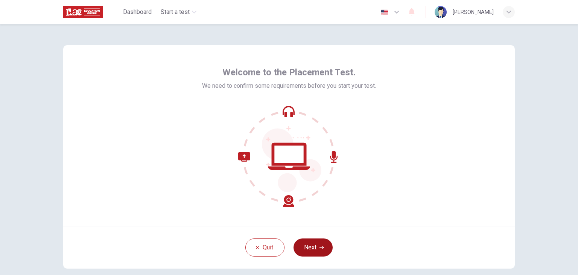
click at [321, 245] on icon "button" at bounding box center [322, 247] width 5 height 5
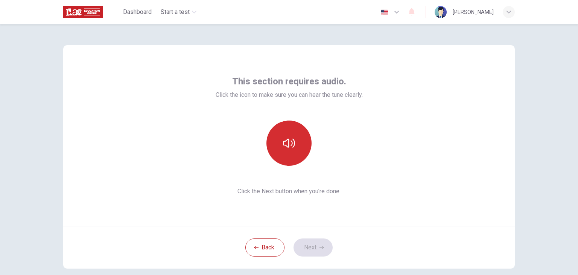
click at [289, 157] on button "button" at bounding box center [288, 142] width 45 height 45
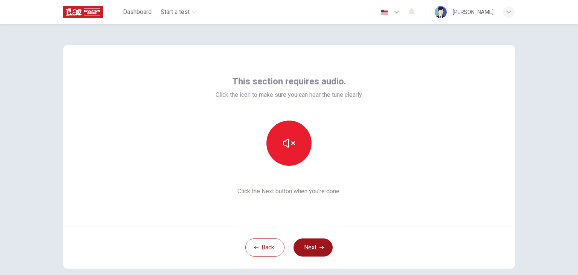
click at [320, 248] on icon "button" at bounding box center [322, 247] width 5 height 5
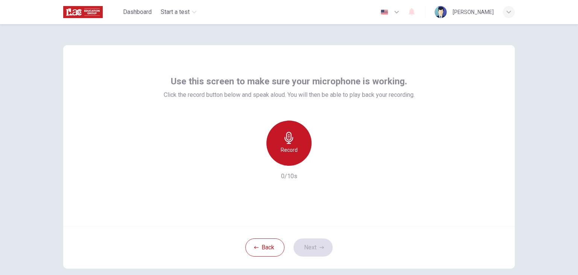
click at [291, 152] on h6 "Record" at bounding box center [289, 149] width 17 height 9
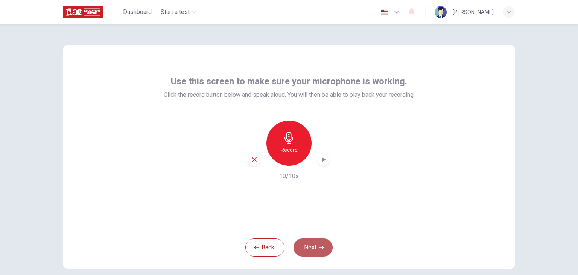
click at [327, 247] on button "Next" at bounding box center [313, 247] width 39 height 18
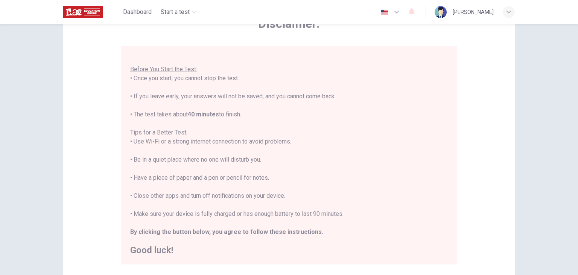
scroll to position [100, 0]
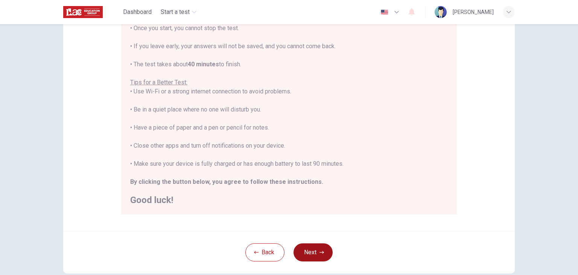
click at [326, 248] on button "Next" at bounding box center [313, 252] width 39 height 18
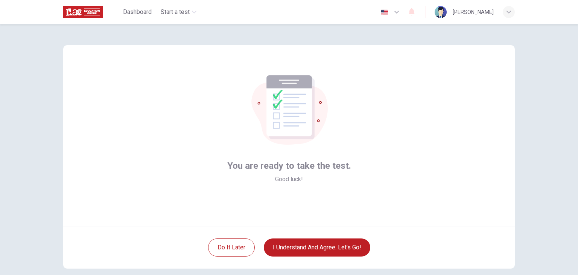
scroll to position [39, 0]
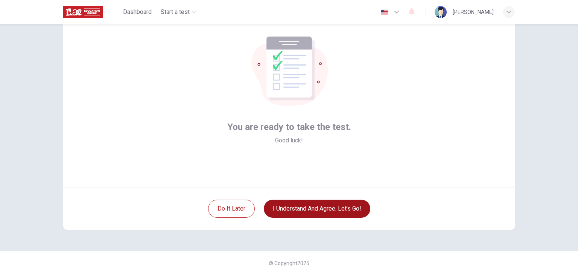
click at [322, 211] on button "I understand and agree. Let’s go!" at bounding box center [317, 208] width 107 height 18
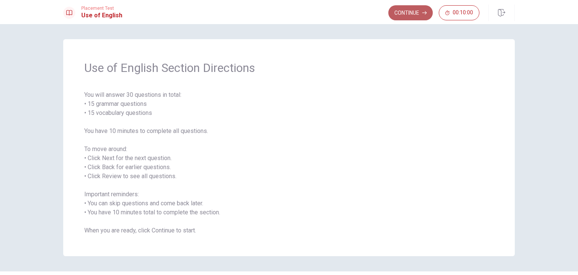
click at [415, 13] on button "Continue" at bounding box center [410, 12] width 44 height 15
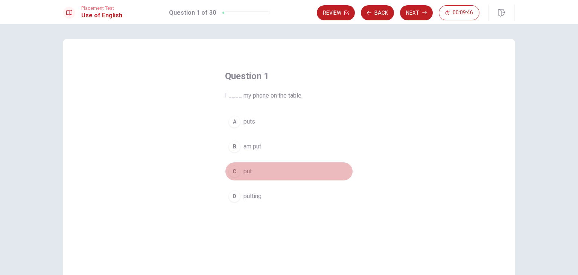
click at [234, 170] on div "C" at bounding box center [234, 171] width 12 height 12
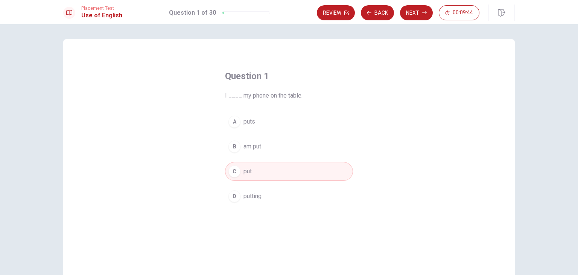
scroll to position [50, 0]
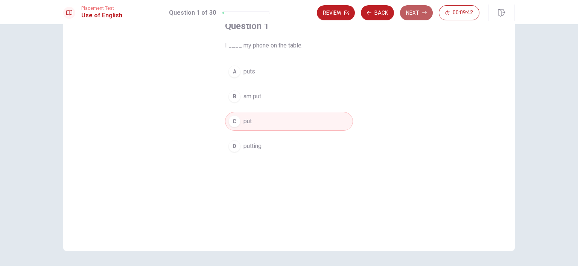
click at [418, 14] on button "Next" at bounding box center [416, 12] width 33 height 15
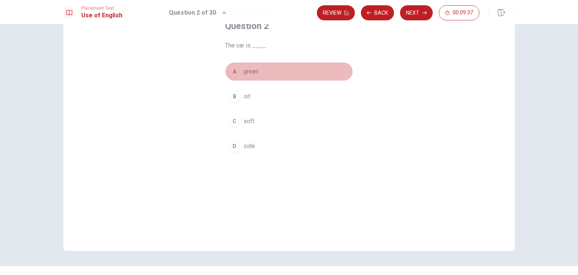
click at [233, 68] on div "A" at bounding box center [234, 71] width 12 height 12
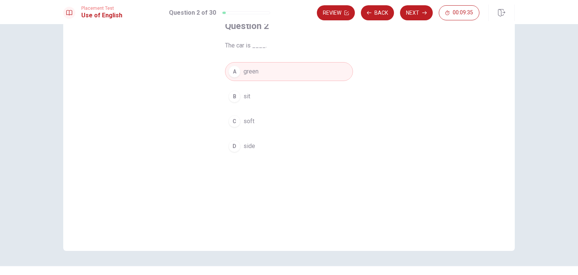
click at [420, 13] on button "Next" at bounding box center [416, 12] width 33 height 15
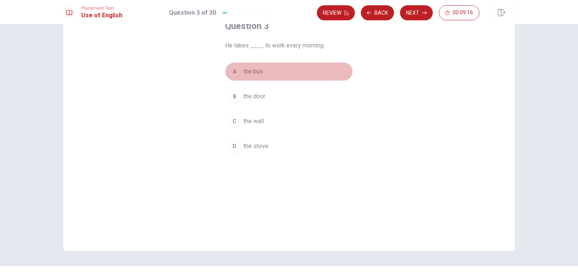
click at [235, 71] on div "A" at bounding box center [234, 71] width 12 height 12
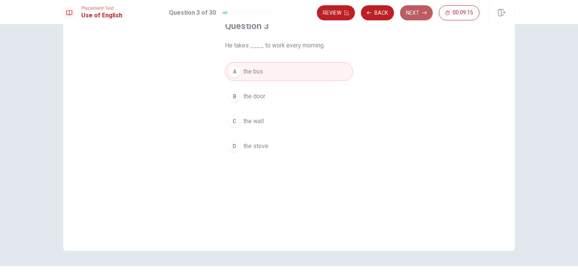
click at [408, 15] on button "Next" at bounding box center [416, 12] width 33 height 15
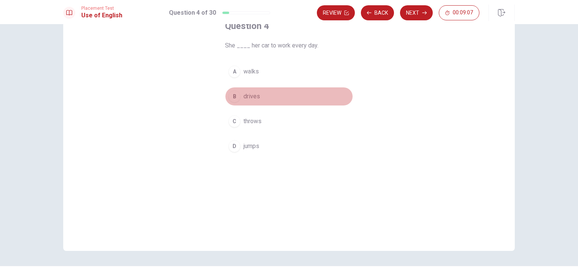
click at [235, 95] on div "B" at bounding box center [234, 96] width 12 height 12
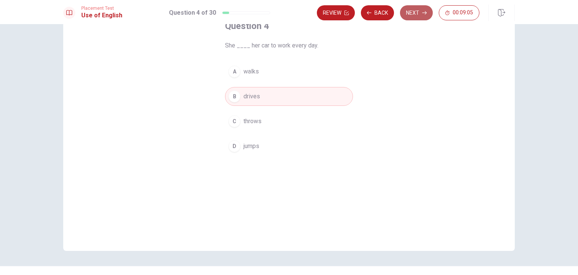
click at [417, 12] on button "Next" at bounding box center [416, 12] width 33 height 15
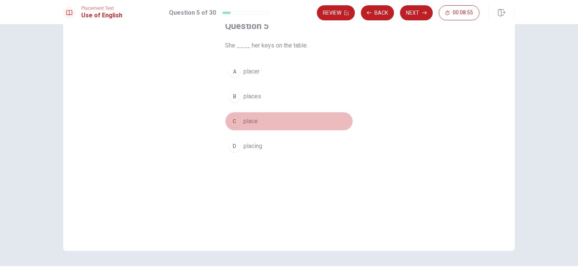
click at [234, 122] on div "C" at bounding box center [234, 121] width 12 height 12
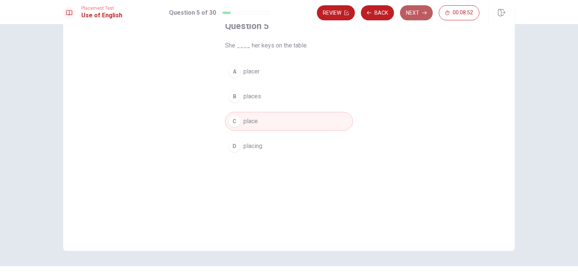
click at [418, 11] on button "Next" at bounding box center [416, 12] width 33 height 15
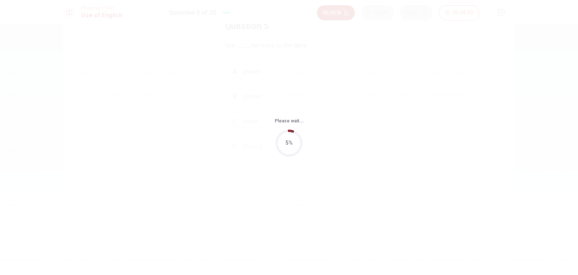
scroll to position [0, 0]
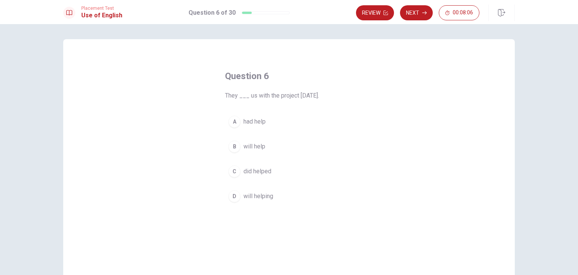
click at [232, 145] on div "B" at bounding box center [234, 146] width 12 height 12
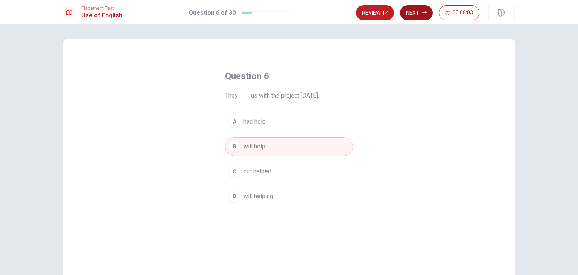
click at [423, 15] on button "Next" at bounding box center [416, 12] width 33 height 15
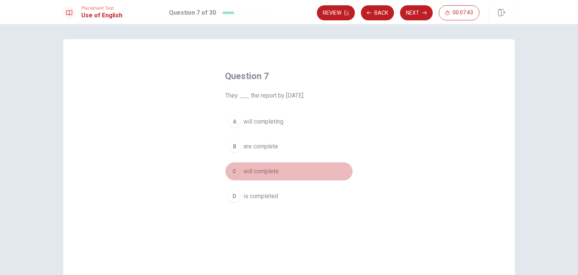
click at [234, 171] on div "C" at bounding box center [234, 171] width 12 height 12
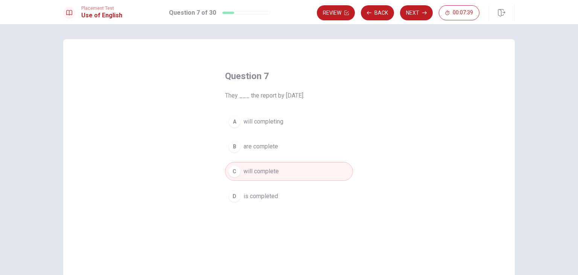
click at [420, 13] on button "Next" at bounding box center [416, 12] width 33 height 15
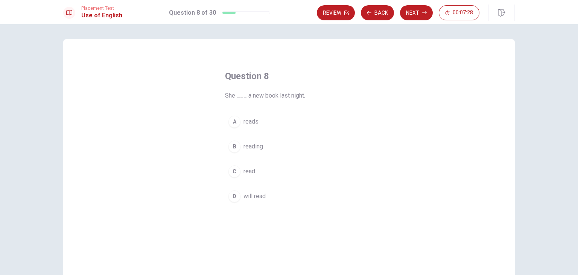
click at [233, 172] on div "C" at bounding box center [234, 171] width 12 height 12
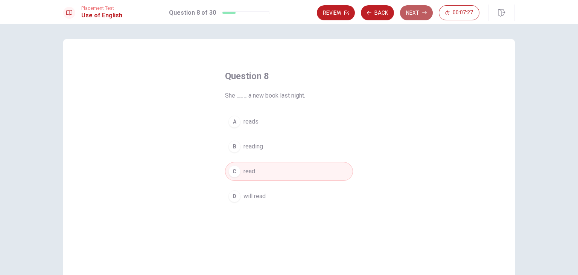
click at [410, 14] on button "Next" at bounding box center [416, 12] width 33 height 15
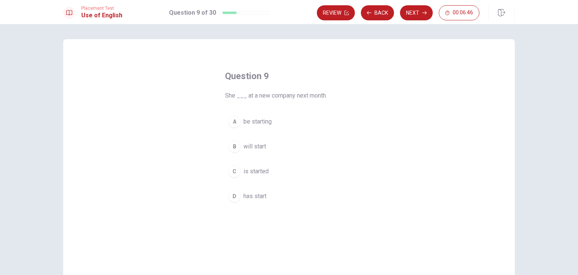
click at [235, 146] on div "B" at bounding box center [234, 146] width 12 height 12
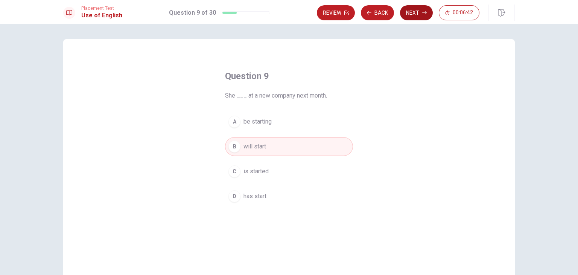
click at [415, 15] on button "Next" at bounding box center [416, 12] width 33 height 15
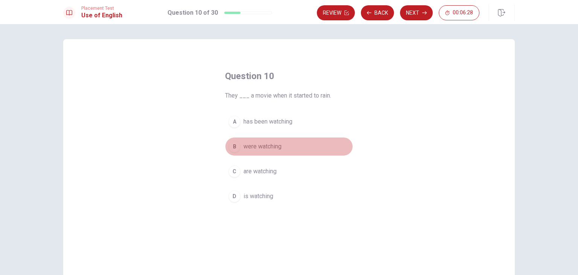
click at [236, 148] on div "B" at bounding box center [234, 146] width 12 height 12
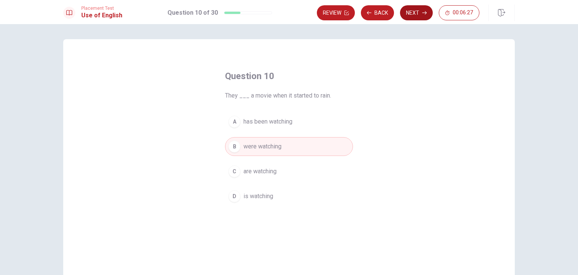
click at [419, 12] on button "Next" at bounding box center [416, 12] width 33 height 15
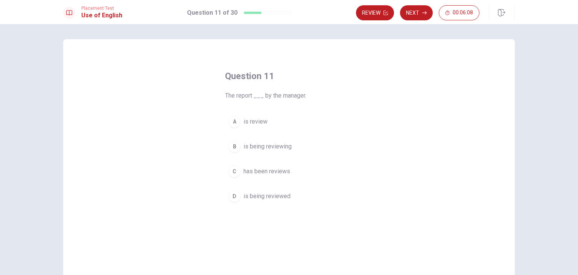
click at [234, 195] on div "D" at bounding box center [234, 196] width 12 height 12
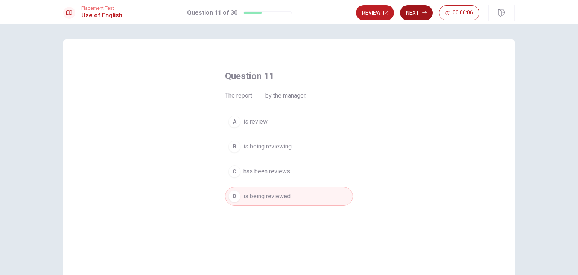
click at [421, 12] on button "Next" at bounding box center [416, 12] width 33 height 15
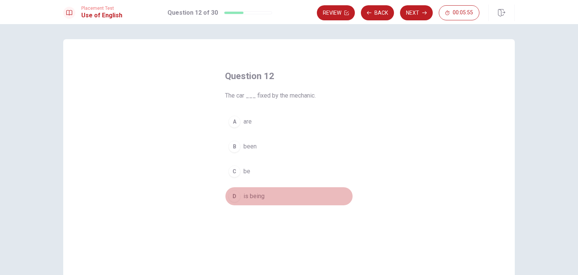
click at [233, 197] on div "D" at bounding box center [234, 196] width 12 height 12
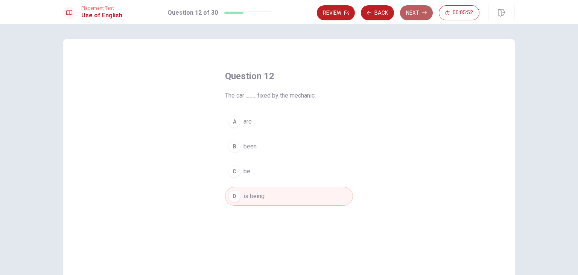
click at [417, 12] on button "Next" at bounding box center [416, 12] width 33 height 15
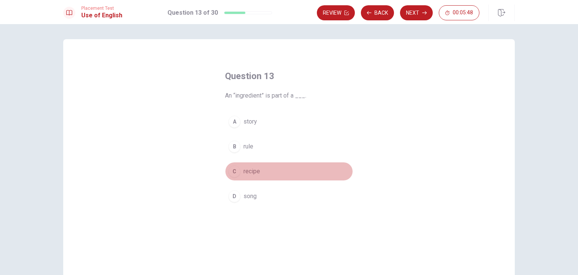
click at [233, 173] on div "C" at bounding box center [234, 171] width 12 height 12
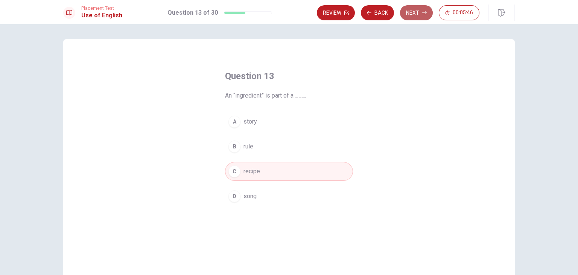
click at [419, 17] on button "Next" at bounding box center [416, 12] width 33 height 15
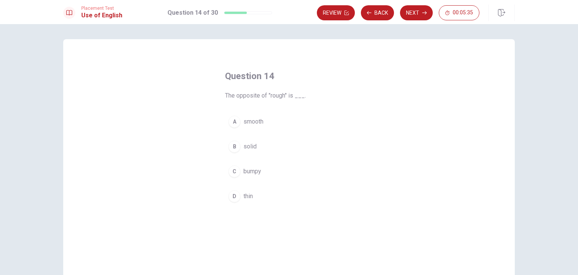
click at [235, 125] on div "A" at bounding box center [234, 122] width 12 height 12
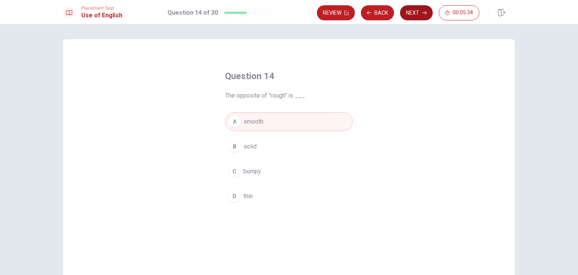
click at [414, 15] on button "Next" at bounding box center [416, 12] width 33 height 15
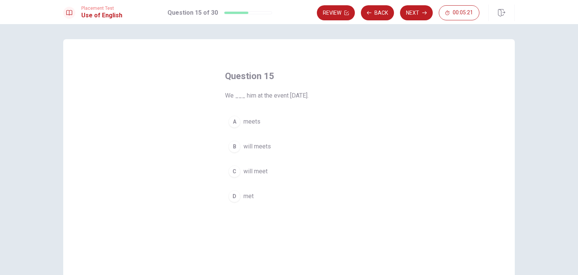
click at [236, 170] on div "C" at bounding box center [234, 171] width 12 height 12
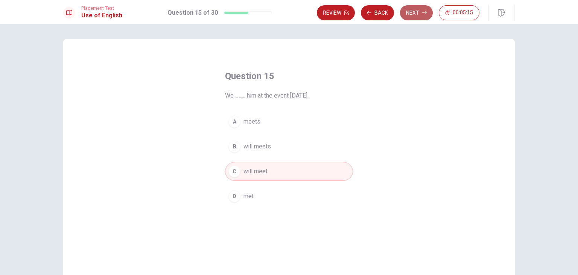
click at [417, 16] on button "Next" at bounding box center [416, 12] width 33 height 15
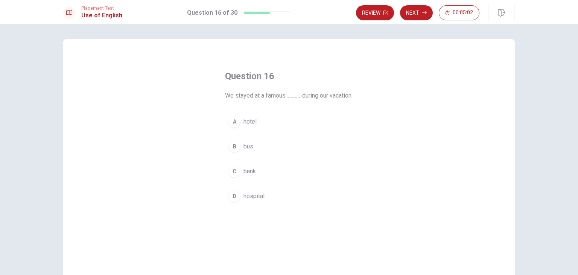
click at [235, 128] on div "A" at bounding box center [234, 122] width 12 height 12
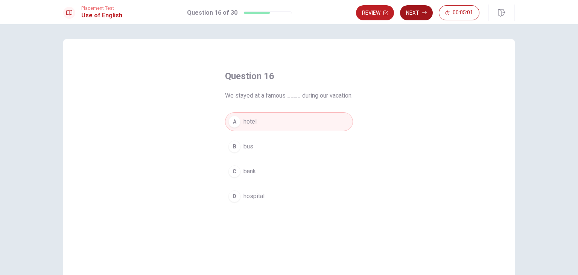
click at [417, 15] on button "Next" at bounding box center [416, 12] width 33 height 15
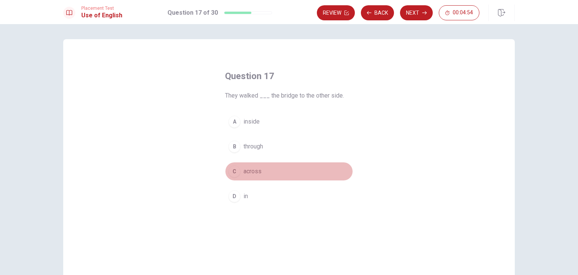
click at [235, 170] on div "C" at bounding box center [234, 171] width 12 height 12
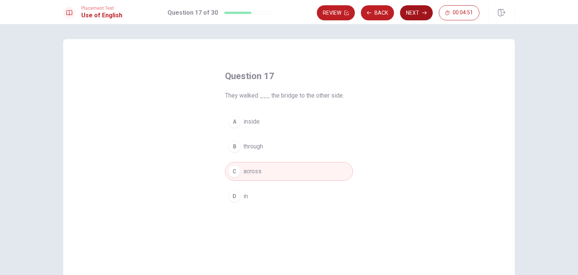
click at [425, 12] on icon "button" at bounding box center [424, 13] width 5 height 5
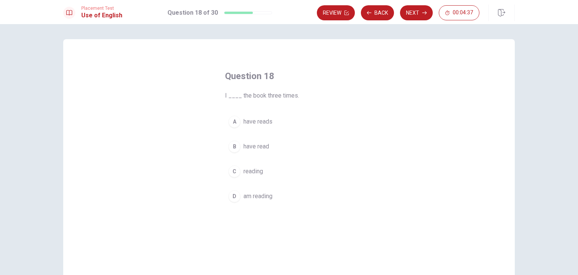
click at [236, 148] on div "B" at bounding box center [234, 146] width 12 height 12
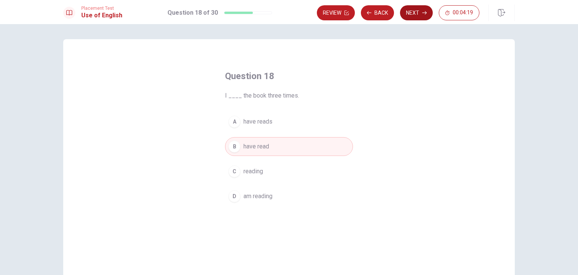
click at [420, 9] on button "Next" at bounding box center [416, 12] width 33 height 15
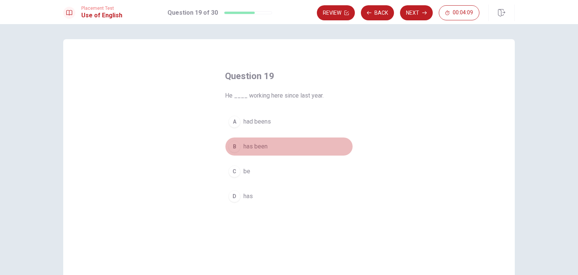
click at [246, 149] on span "has been" at bounding box center [255, 146] width 24 height 9
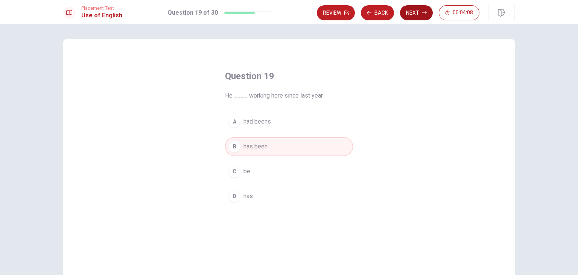
click at [415, 17] on button "Next" at bounding box center [416, 12] width 33 height 15
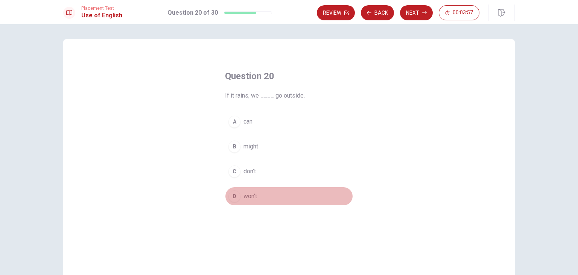
click at [234, 198] on div "D" at bounding box center [234, 196] width 12 height 12
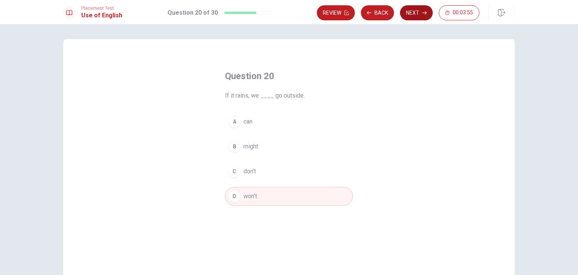
click at [428, 11] on button "Next" at bounding box center [416, 12] width 33 height 15
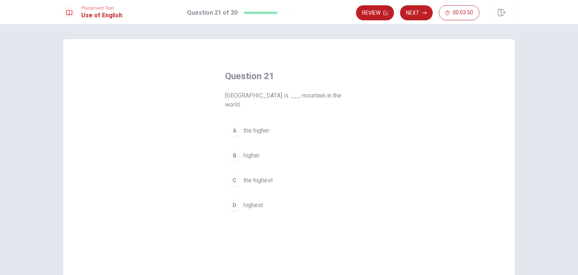
drag, startPoint x: 225, startPoint y: 97, endPoint x: 258, endPoint y: 98, distance: 33.5
click at [258, 98] on span "[GEOGRAPHIC_DATA] is ___ mountain in the world." at bounding box center [289, 100] width 128 height 18
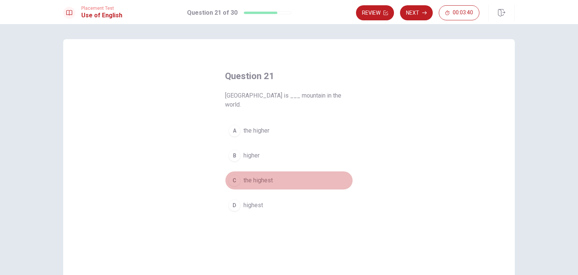
click at [234, 174] on div "C" at bounding box center [234, 180] width 12 height 12
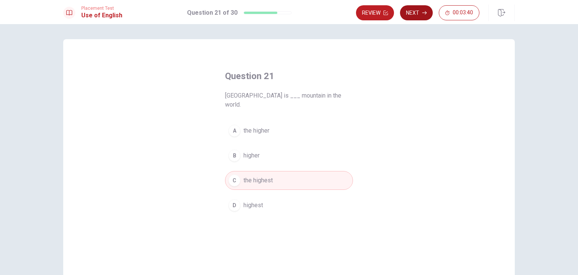
click at [419, 13] on button "Next" at bounding box center [416, 12] width 33 height 15
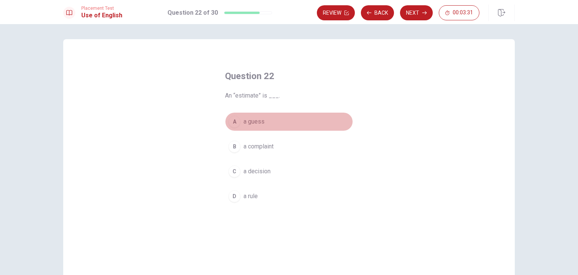
click at [234, 120] on div "A" at bounding box center [234, 122] width 12 height 12
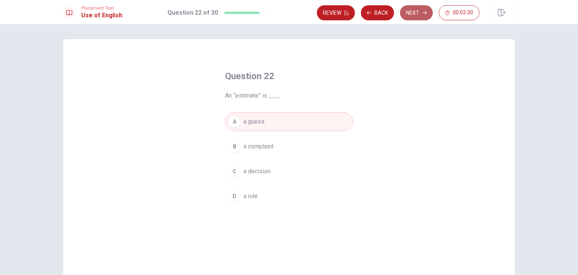
click at [414, 11] on button "Next" at bounding box center [416, 12] width 33 height 15
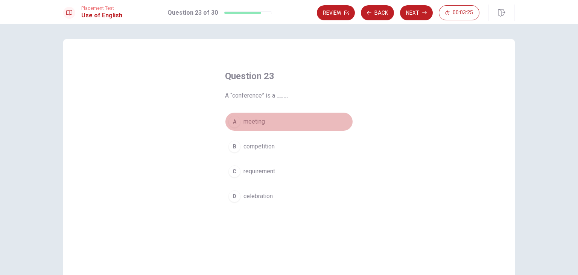
click at [238, 123] on button "A meeting" at bounding box center [289, 121] width 128 height 19
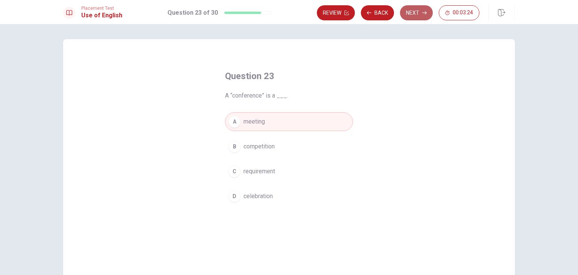
click at [415, 9] on button "Next" at bounding box center [416, 12] width 33 height 15
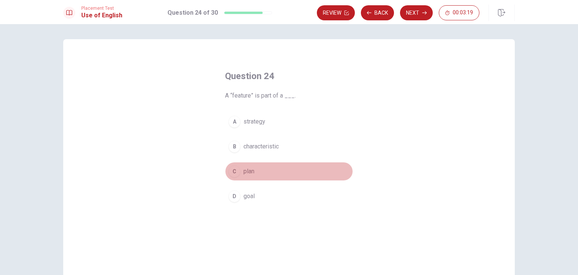
click at [234, 173] on div "C" at bounding box center [234, 171] width 12 height 12
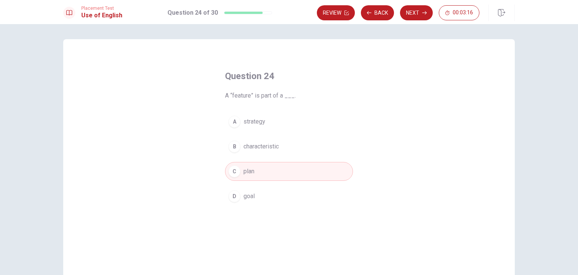
click at [243, 124] on span "strategy" at bounding box center [254, 121] width 22 height 9
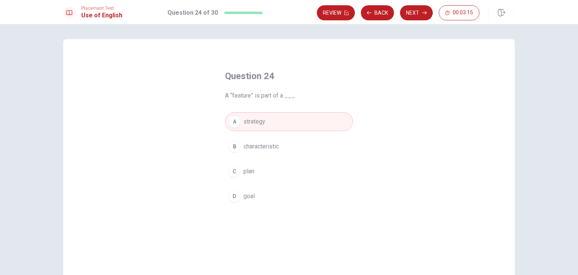
click at [235, 173] on div "C" at bounding box center [234, 171] width 12 height 12
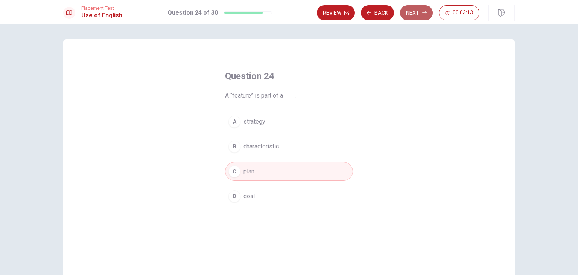
click at [417, 12] on button "Next" at bounding box center [416, 12] width 33 height 15
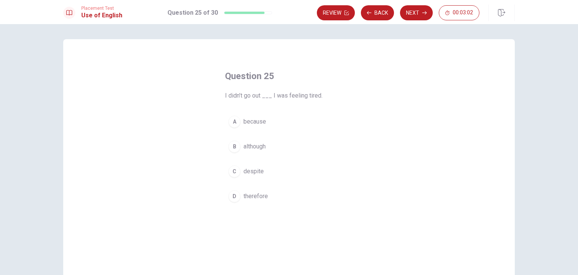
click at [235, 121] on div "A" at bounding box center [234, 122] width 12 height 12
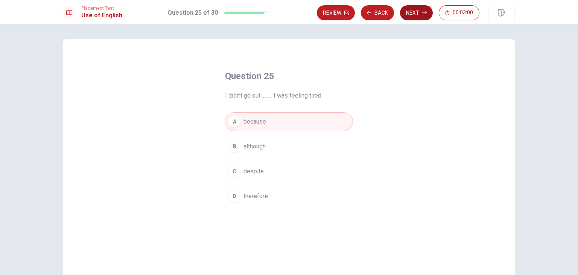
click at [420, 14] on button "Next" at bounding box center [416, 12] width 33 height 15
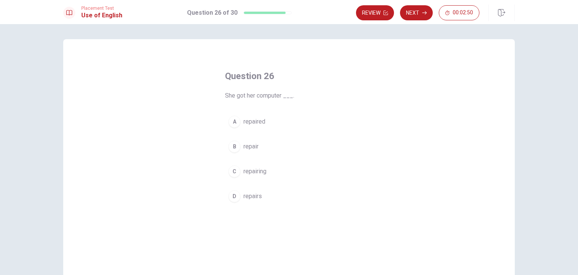
click at [236, 124] on div "A" at bounding box center [234, 122] width 12 height 12
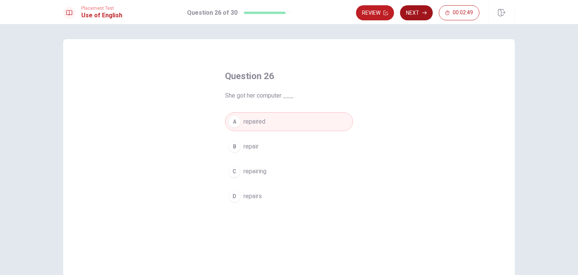
click at [414, 15] on button "Next" at bounding box center [416, 12] width 33 height 15
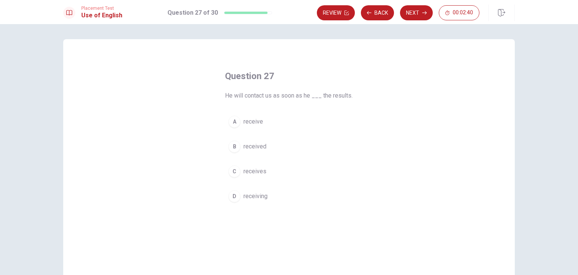
click at [243, 147] on span "received" at bounding box center [254, 146] width 23 height 9
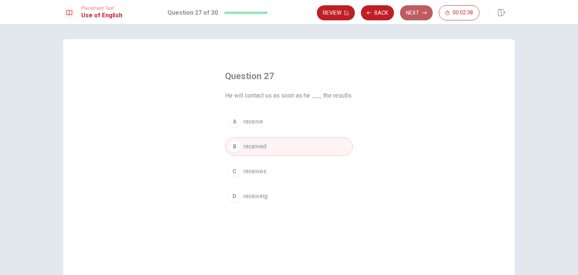
click at [414, 15] on button "Next" at bounding box center [416, 12] width 33 height 15
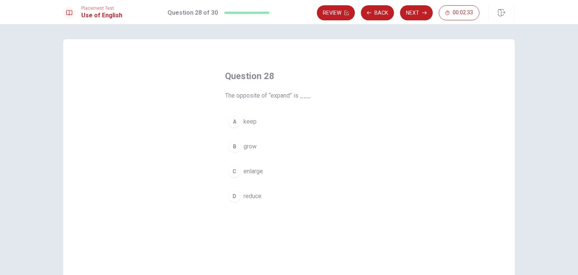
click at [239, 201] on button "D reduce" at bounding box center [289, 196] width 128 height 19
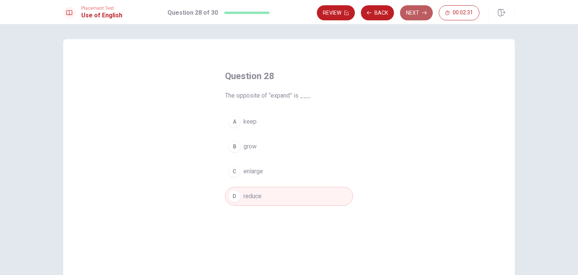
click at [428, 12] on button "Next" at bounding box center [416, 12] width 33 height 15
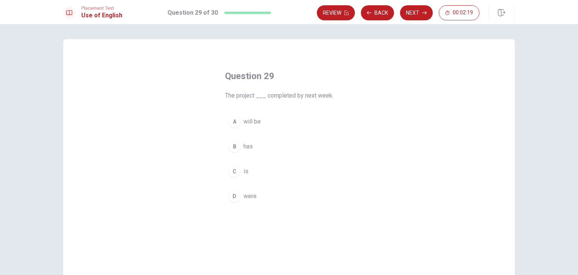
click at [237, 120] on div "A" at bounding box center [234, 122] width 12 height 12
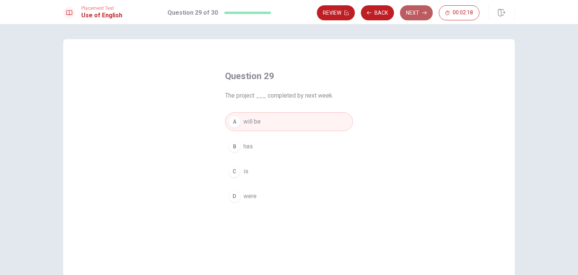
click at [419, 15] on button "Next" at bounding box center [416, 12] width 33 height 15
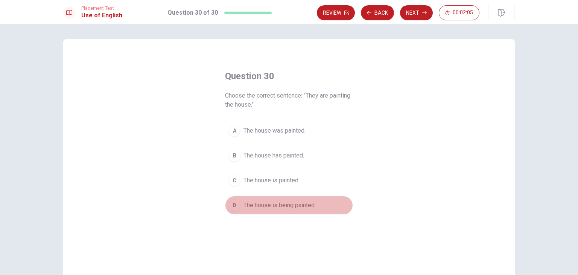
click at [241, 205] on button "D The house is being painted." at bounding box center [289, 205] width 128 height 19
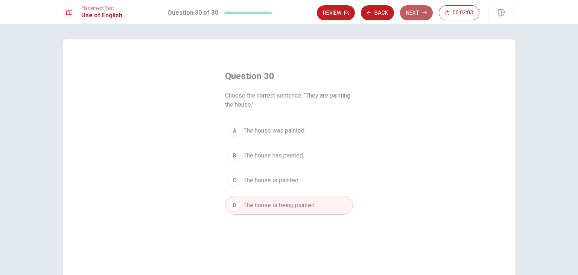
click at [419, 17] on button "Next" at bounding box center [416, 12] width 33 height 15
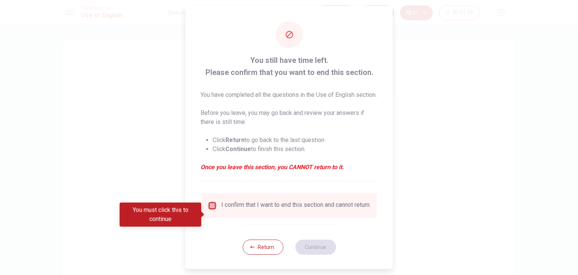
click at [211, 210] on input "You must click this to continue" at bounding box center [212, 205] width 9 height 9
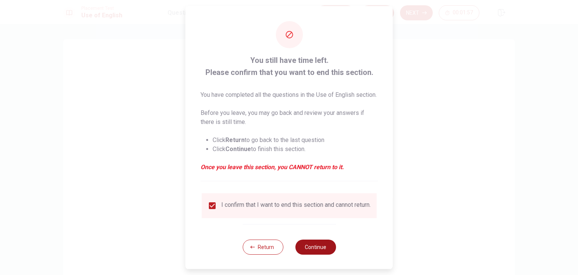
click at [320, 254] on button "Continue" at bounding box center [315, 246] width 41 height 15
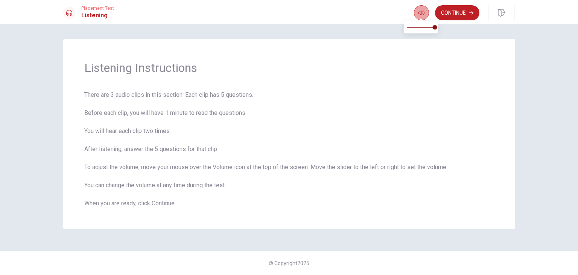
click at [420, 11] on icon "button" at bounding box center [422, 13] width 6 height 5
type input "1"
drag, startPoint x: 428, startPoint y: 26, endPoint x: 439, endPoint y: 29, distance: 11.0
click at [437, 29] on span at bounding box center [435, 27] width 5 height 5
drag, startPoint x: 435, startPoint y: 29, endPoint x: 454, endPoint y: 30, distance: 19.3
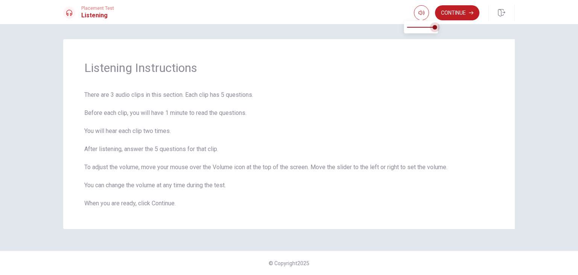
click at [454, 30] on body "This site uses cookies, as explained in our Privacy Policy . If you agree to th…" at bounding box center [289, 137] width 578 height 275
click at [458, 10] on button "Continue" at bounding box center [457, 12] width 44 height 15
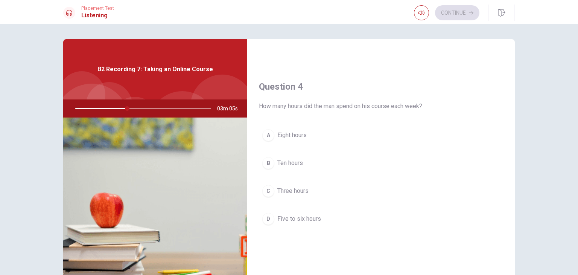
scroll to position [602, 0]
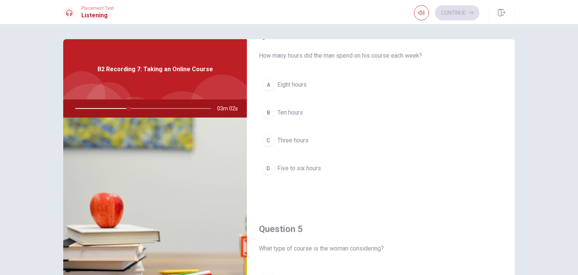
click at [268, 164] on div "D" at bounding box center [268, 168] width 12 height 12
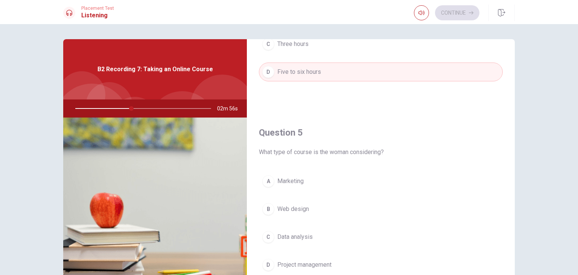
scroll to position [50, 0]
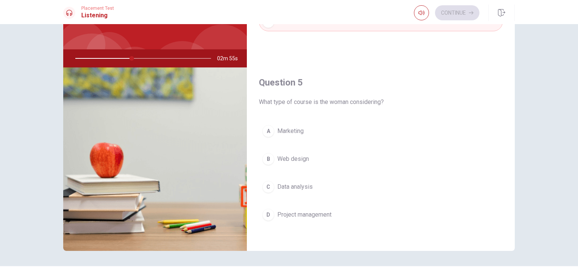
click at [265, 187] on div "C" at bounding box center [268, 187] width 12 height 12
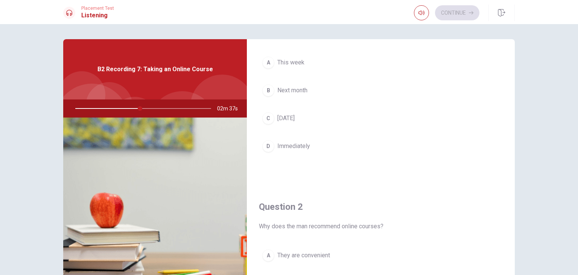
scroll to position [0, 0]
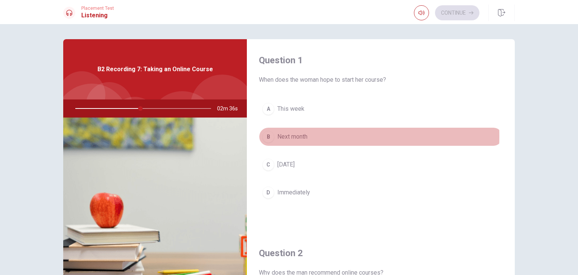
click at [266, 135] on div "B" at bounding box center [268, 137] width 12 height 12
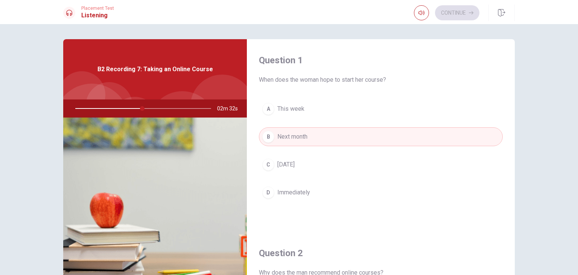
scroll to position [151, 0]
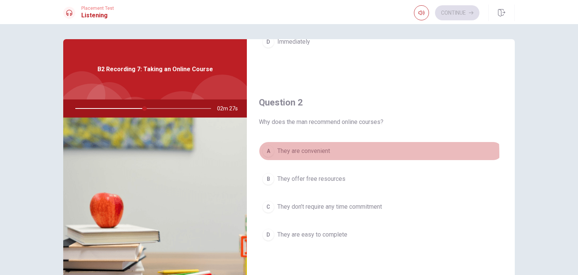
click at [263, 154] on div "A" at bounding box center [268, 151] width 12 height 12
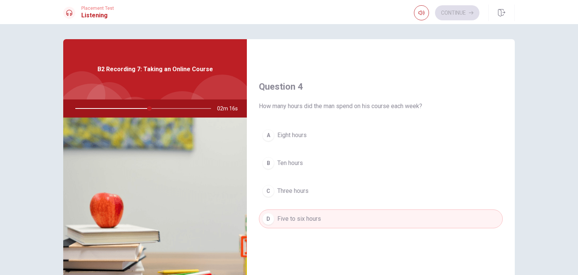
scroll to position [699, 0]
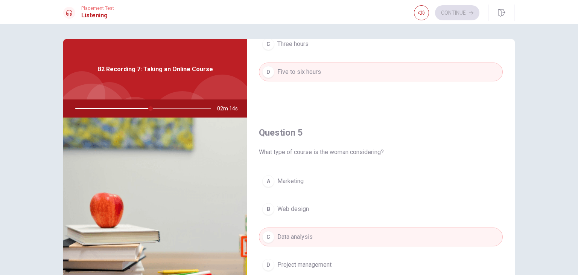
click at [264, 262] on div "D" at bounding box center [268, 265] width 12 height 12
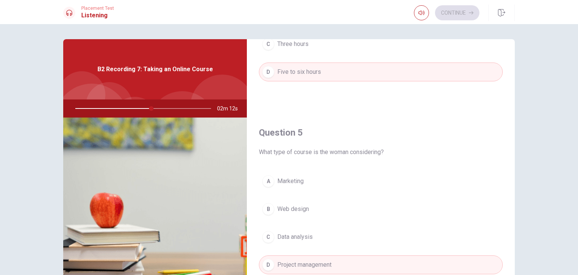
click at [302, 227] on button "C Data analysis" at bounding box center [381, 236] width 244 height 19
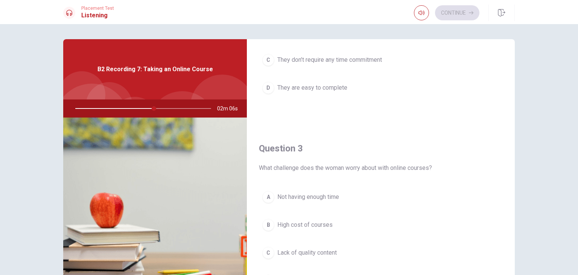
scroll to position [347, 0]
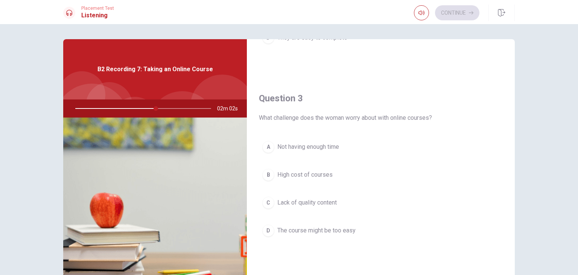
click at [284, 146] on span "Not having enough time" at bounding box center [308, 146] width 62 height 9
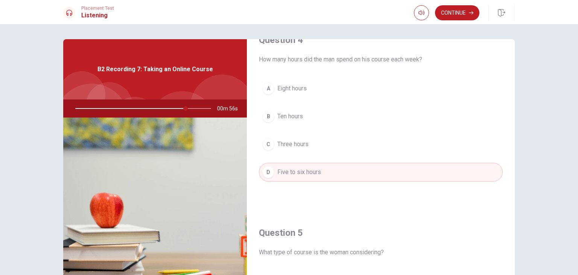
scroll to position [699, 0]
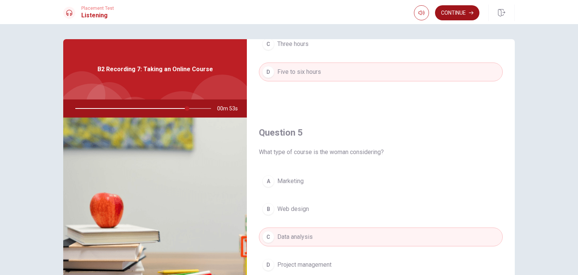
click at [453, 15] on button "Continue" at bounding box center [457, 12] width 44 height 15
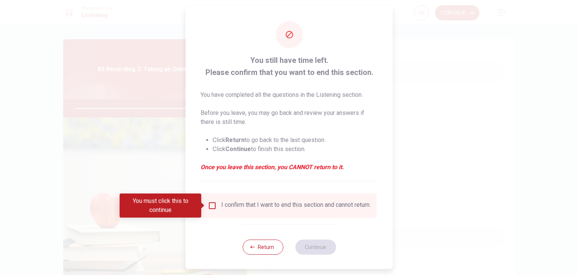
click at [208, 203] on input "You must click this to continue" at bounding box center [212, 205] width 9 height 9
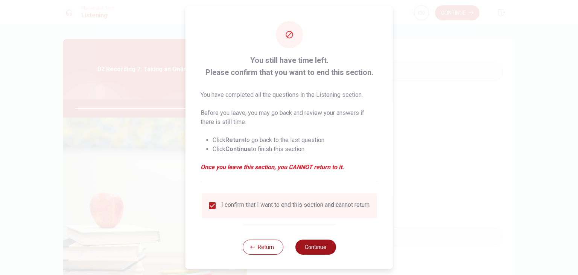
click at [317, 248] on button "Continue" at bounding box center [315, 246] width 41 height 15
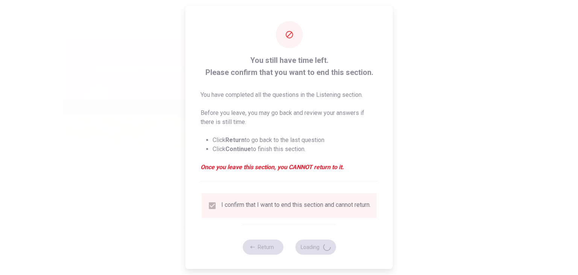
type input "84"
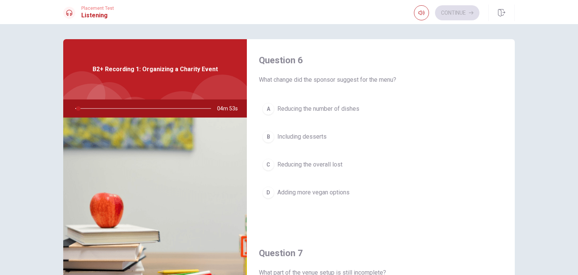
drag, startPoint x: 272, startPoint y: 80, endPoint x: 374, endPoint y: 69, distance: 102.6
click at [363, 70] on div "Question 6 What change did the sponsor suggest for the menu?" at bounding box center [381, 69] width 244 height 30
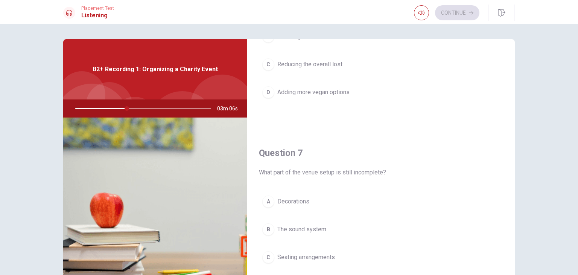
scroll to position [151, 0]
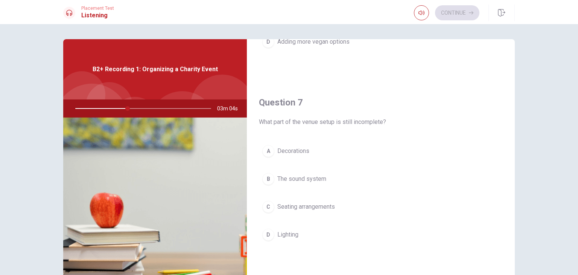
click at [280, 149] on span "Decorations" at bounding box center [293, 150] width 32 height 9
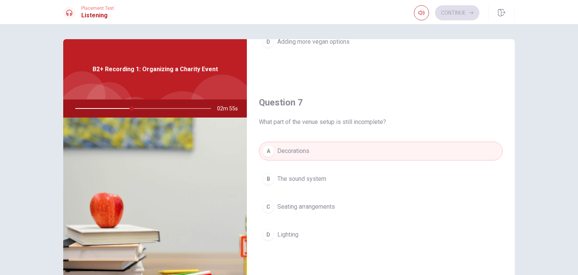
click at [308, 181] on span "The sound system" at bounding box center [301, 178] width 49 height 9
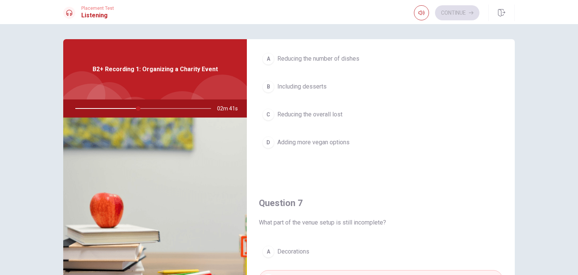
scroll to position [0, 0]
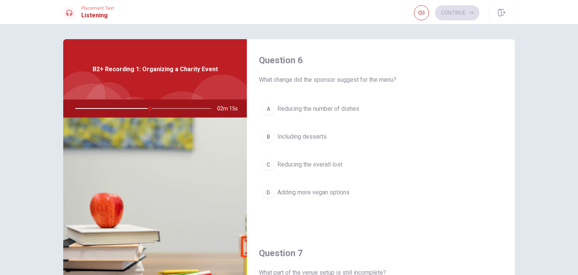
click at [295, 166] on span "Reducing the overall lost" at bounding box center [309, 164] width 65 height 9
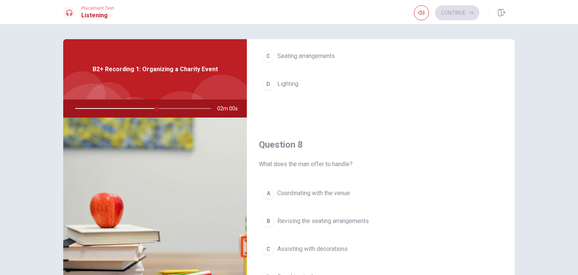
scroll to position [351, 0]
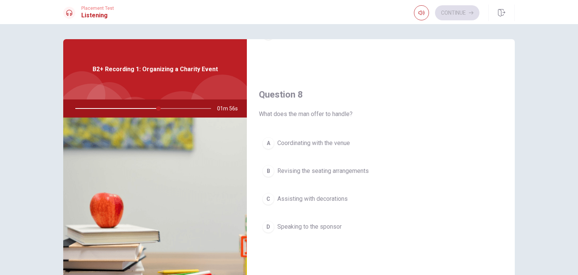
click at [292, 143] on span "Coordinating with the venue" at bounding box center [313, 142] width 73 height 9
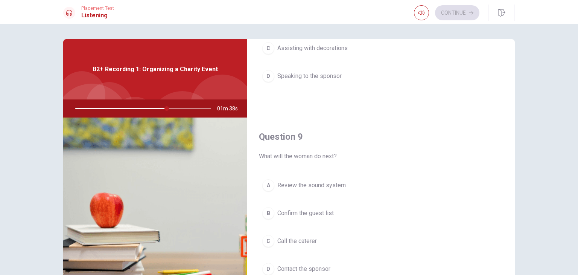
scroll to position [552, 0]
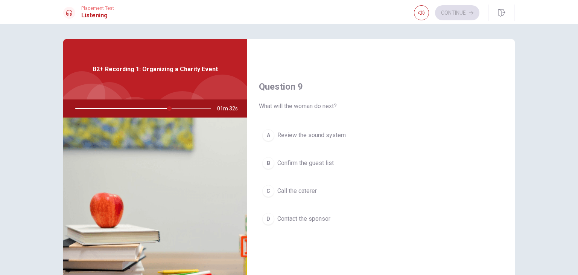
click at [305, 158] on span "Confirm the guest list" at bounding box center [305, 162] width 56 height 9
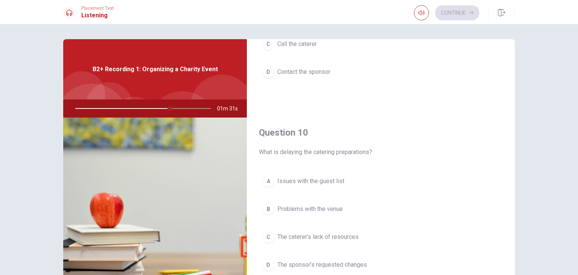
scroll to position [50, 0]
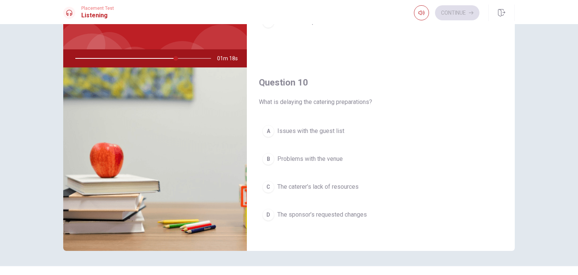
click at [314, 210] on span "The sponsor’s requested changes" at bounding box center [322, 214] width 90 height 9
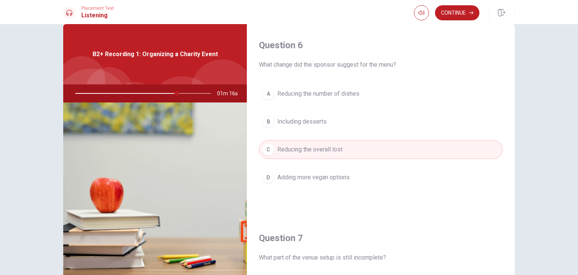
scroll to position [0, 0]
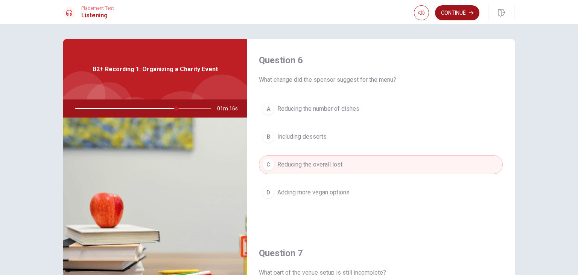
click at [461, 15] on button "Continue" at bounding box center [457, 12] width 44 height 15
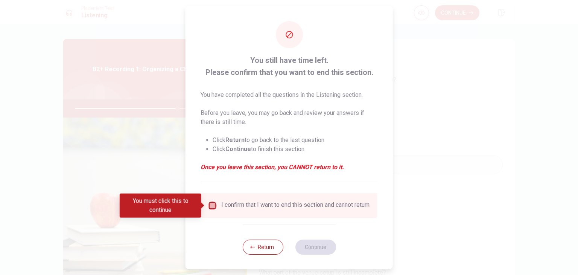
click at [214, 204] on input "You must click this to continue" at bounding box center [212, 205] width 9 height 9
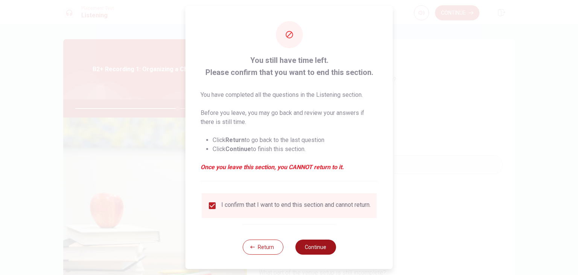
click at [312, 248] on button "Continue" at bounding box center [315, 246] width 41 height 15
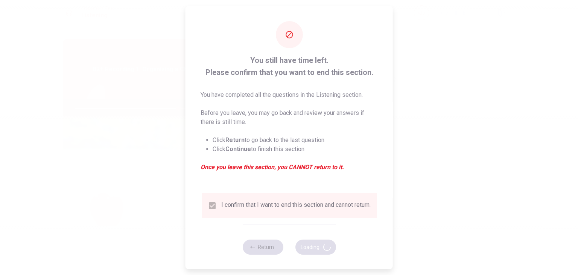
type input "76"
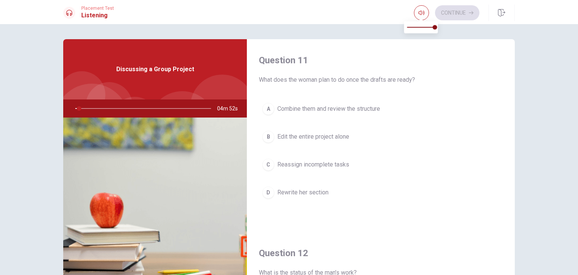
type input "3"
type input "0.4"
type input "3"
type input "0.3"
type input "3"
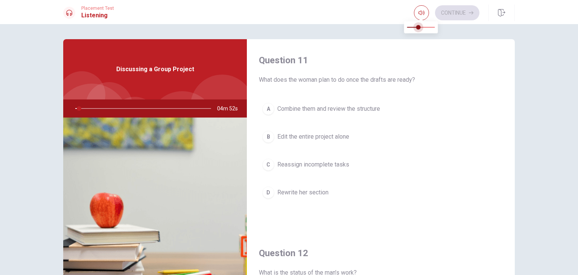
type input "0.2"
type input "3"
type input "0.1"
type input "3"
type input "0"
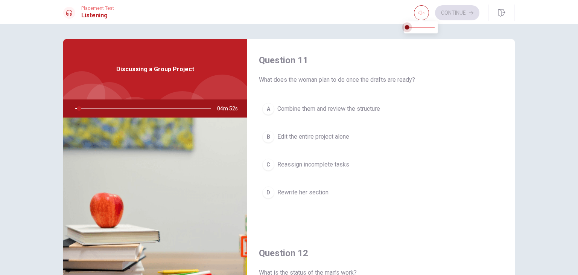
drag, startPoint x: 417, startPoint y: 27, endPoint x: 393, endPoint y: 27, distance: 24.5
click at [393, 27] on body "This site uses cookies, as explained in our Privacy Policy . If you agree to th…" at bounding box center [289, 137] width 578 height 275
type input "4"
type input "0.1"
type input "4"
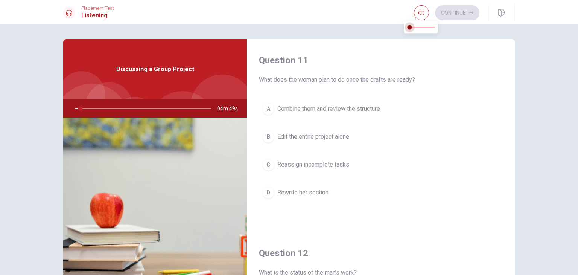
type input "0.2"
type input "4"
type input "0.3"
type input "4"
type input "0.4"
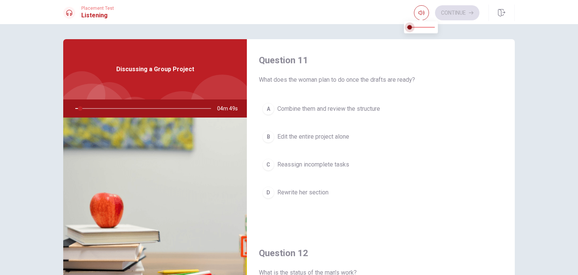
type input "4"
type input "0.5"
type input "4"
type input "0.6"
type input "4"
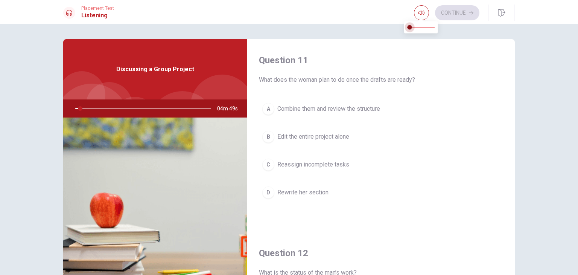
type input "0.7"
type input "4"
type input "0.8"
type input "4"
type input "0.9"
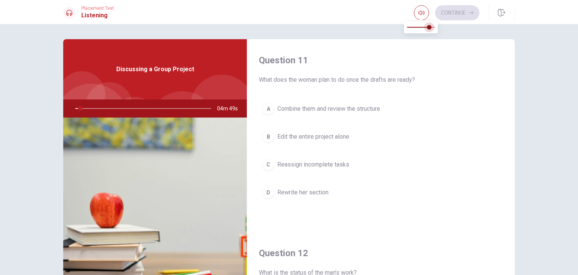
type input "4"
type input "1"
drag, startPoint x: 410, startPoint y: 27, endPoint x: 440, endPoint y: 30, distance: 29.4
click at [437, 29] on span at bounding box center [435, 27] width 5 height 5
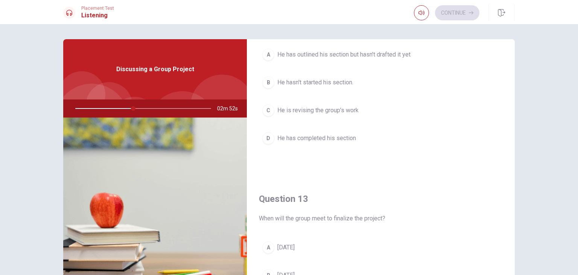
scroll to position [397, 0]
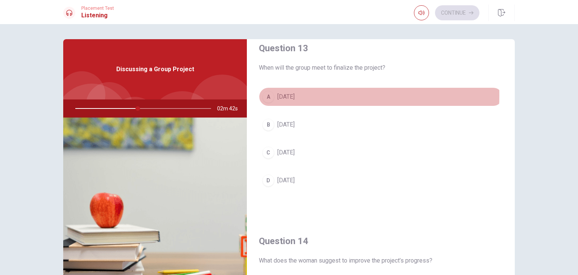
click at [269, 94] on div "A" at bounding box center [268, 97] width 12 height 12
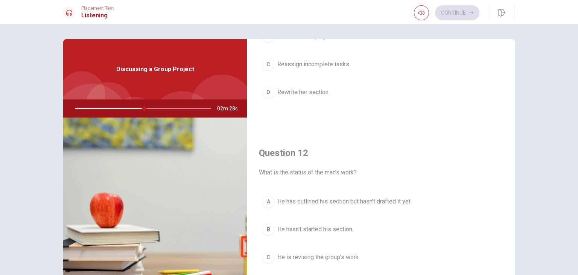
scroll to position [151, 0]
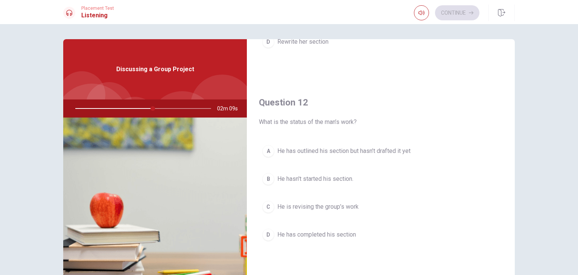
click at [332, 151] on span "He has outlined his section but hasn’t drafted it yet" at bounding box center [343, 150] width 133 height 9
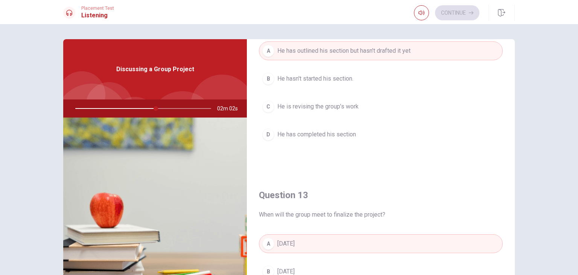
scroll to position [0, 0]
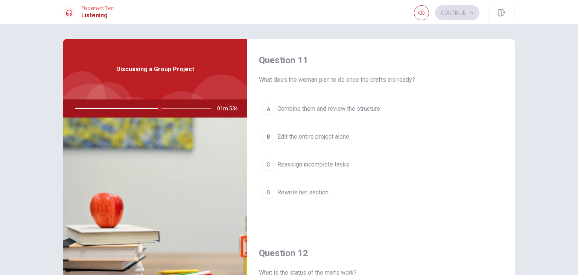
click at [295, 168] on span "Reassign incomplete tasks" at bounding box center [313, 164] width 72 height 9
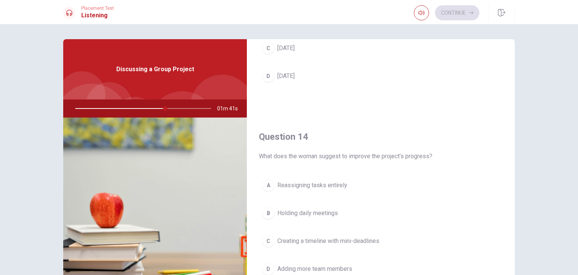
scroll to position [552, 0]
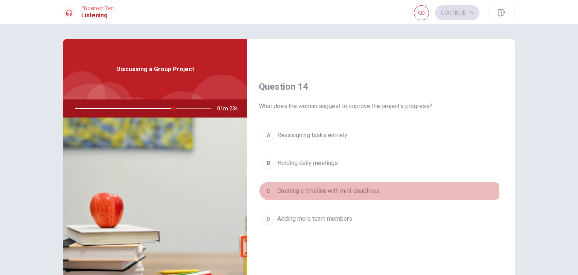
click at [292, 190] on span "Creating a timeline with mini-deadlines" at bounding box center [328, 190] width 102 height 9
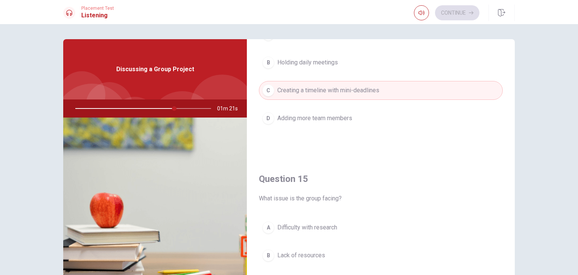
scroll to position [699, 0]
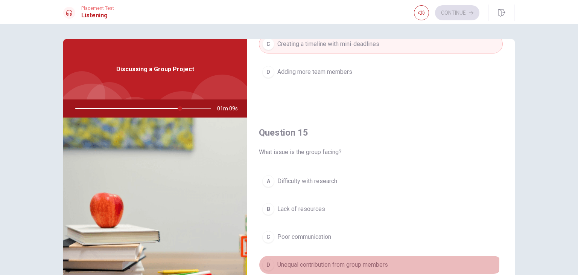
click at [303, 260] on span "Unequal contribution from group members" at bounding box center [332, 264] width 111 height 9
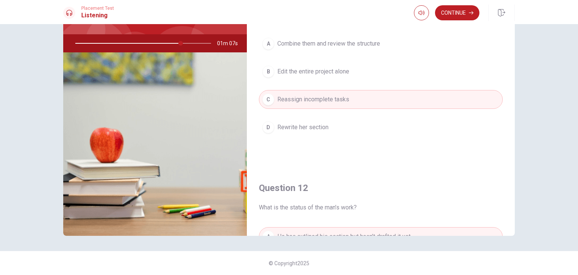
scroll to position [0, 0]
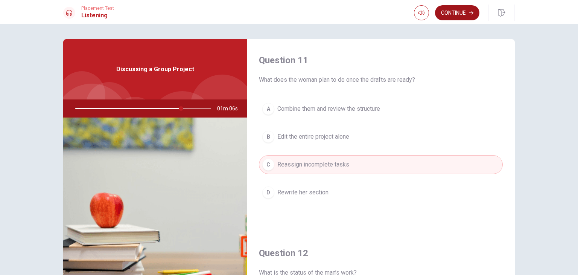
click at [466, 14] on button "Continue" at bounding box center [457, 12] width 44 height 15
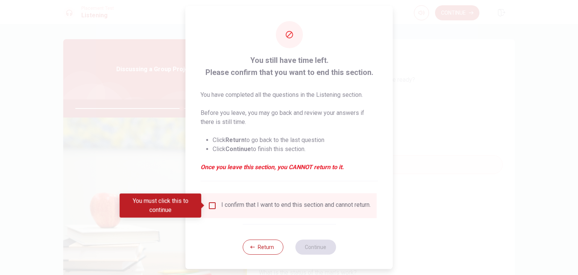
click at [208, 205] on input "You must click this to continue" at bounding box center [212, 205] width 9 height 9
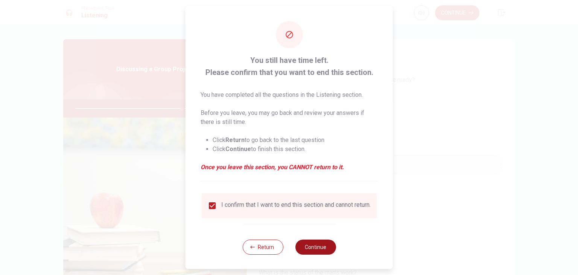
click at [312, 254] on button "Continue" at bounding box center [315, 246] width 41 height 15
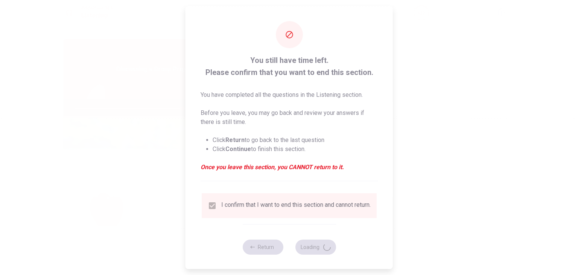
type input "79"
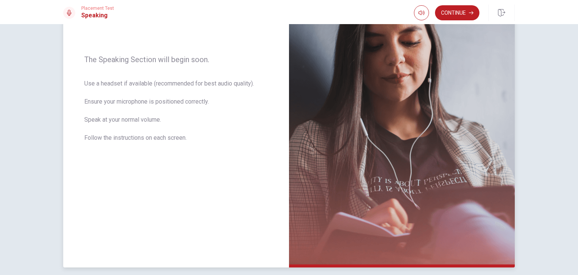
scroll to position [132, 0]
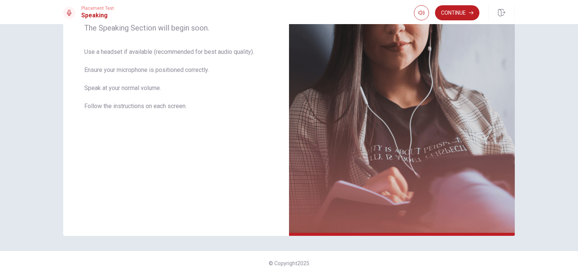
click at [525, 95] on div "The Speaking Section will begin soon. Use a headset if available (recommended f…" at bounding box center [289, 149] width 578 height 251
click at [447, 13] on button "Continue" at bounding box center [457, 12] width 44 height 15
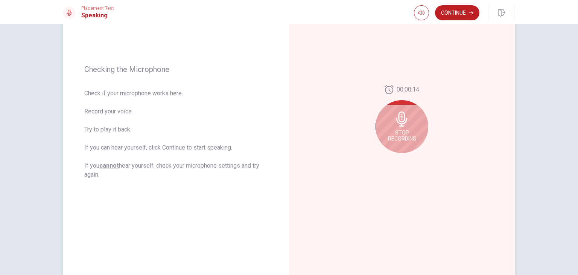
scroll to position [32, 0]
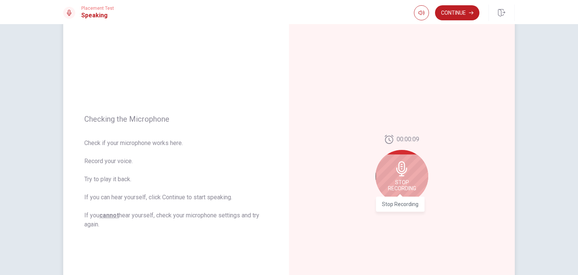
click at [400, 181] on span "Stop Recording" at bounding box center [402, 185] width 28 height 12
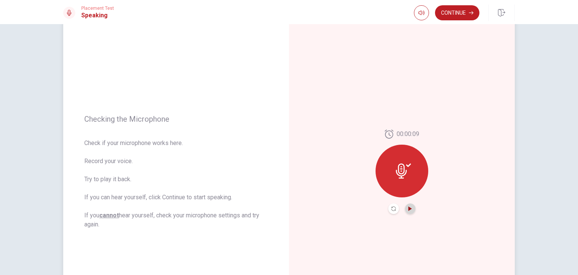
click at [408, 208] on icon "Play Audio" at bounding box center [410, 208] width 5 height 5
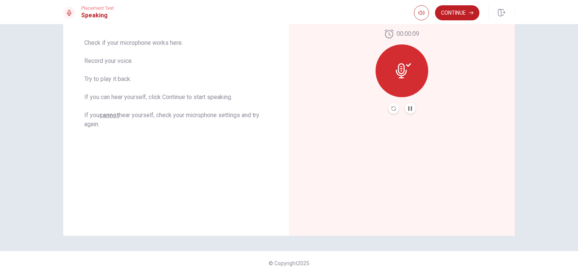
click at [460, 14] on button "Continue" at bounding box center [457, 12] width 44 height 15
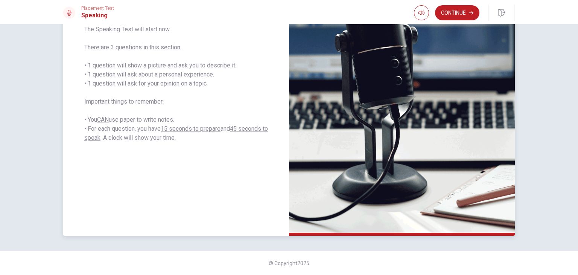
scroll to position [0, 0]
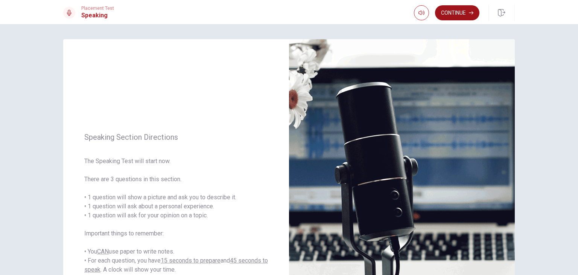
click at [467, 14] on button "Continue" at bounding box center [457, 12] width 44 height 15
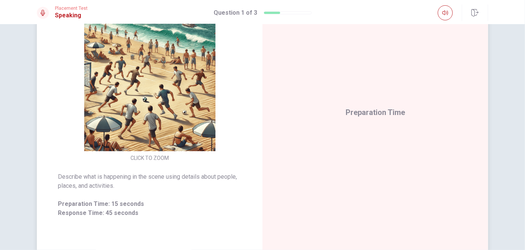
scroll to position [46, 0]
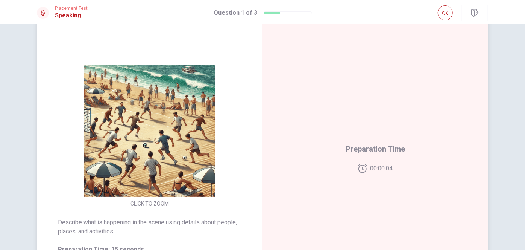
click at [153, 159] on img at bounding box center [150, 130] width 145 height 131
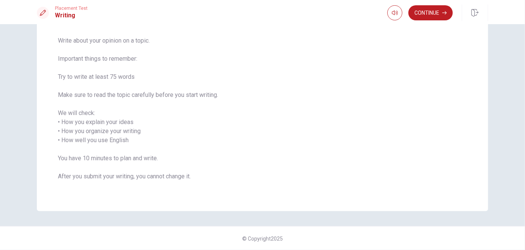
scroll to position [0, 0]
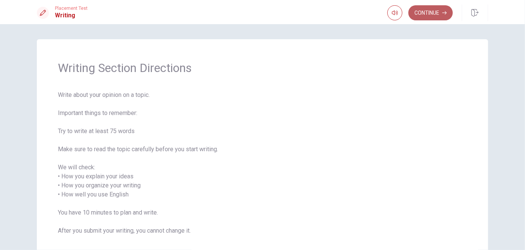
click at [432, 9] on button "Continue" at bounding box center [431, 12] width 44 height 15
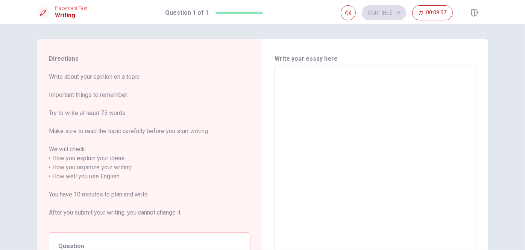
click at [391, 144] on textarea at bounding box center [375, 176] width 191 height 209
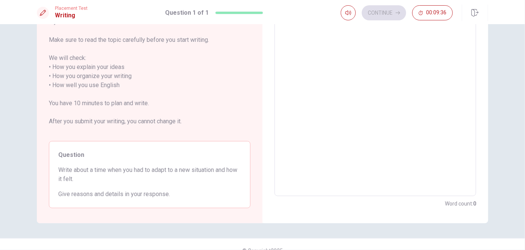
drag, startPoint x: 91, startPoint y: 168, endPoint x: 123, endPoint y: 175, distance: 32.7
click at [123, 175] on span "Write about a time when you had to adapt to a new situation and how it felt." at bounding box center [149, 174] width 183 height 18
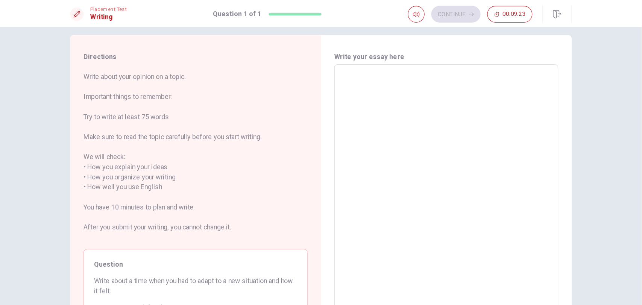
scroll to position [8, 0]
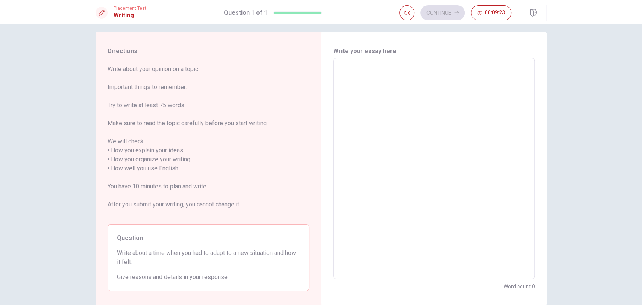
click at [436, 105] on textarea at bounding box center [434, 168] width 191 height 209
type textarea "W"
type textarea "x"
type textarea "Wh"
type textarea "x"
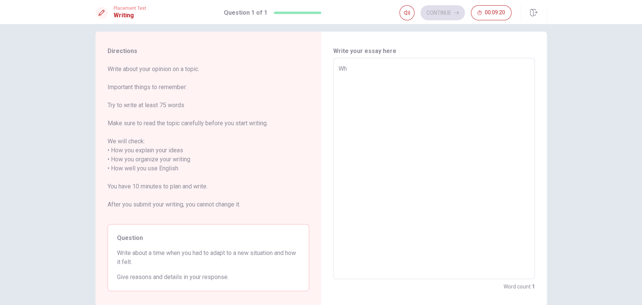
type textarea "Whe"
type textarea "x"
type textarea "When"
type textarea "x"
type textarea "When"
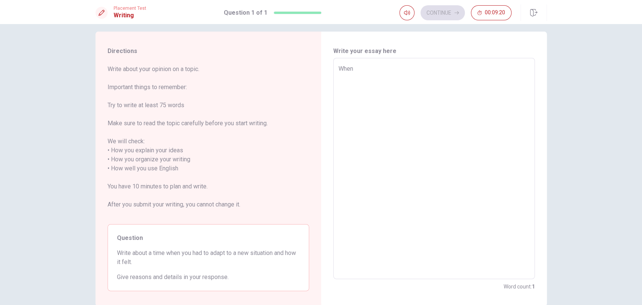
type textarea "x"
type textarea "When a"
type textarea "x"
type textarea "When"
type textarea "x"
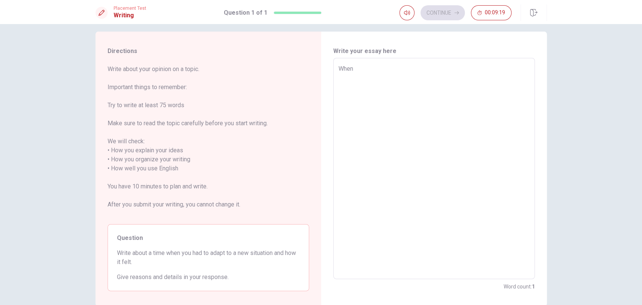
type textarea "When i"
type textarea "x"
type textarea "When i"
type textarea "x"
type textarea "When i w"
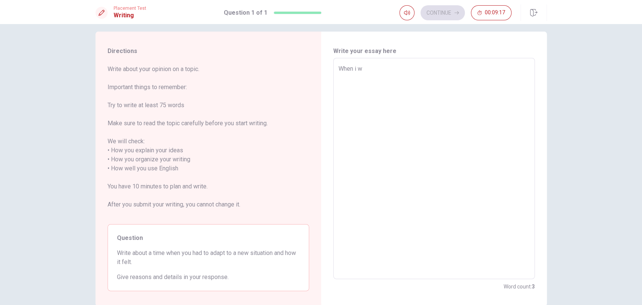
type textarea "x"
type textarea "When i wa"
type textarea "x"
type textarea "When i was"
type textarea "x"
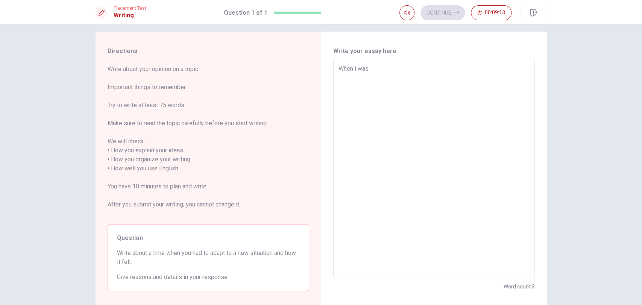
type textarea "When i was"
type textarea "x"
type textarea "When i was i"
type textarea "x"
type textarea "When i was in"
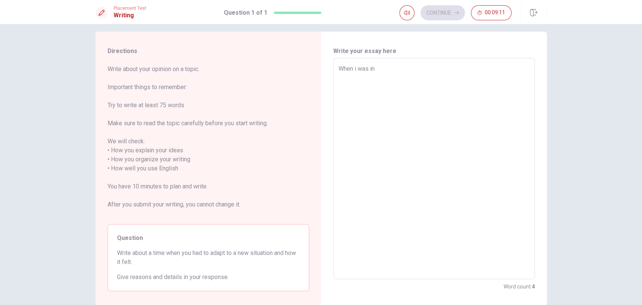
type textarea "x"
type textarea "When i was in"
type textarea "x"
type textarea "When i was in t"
type textarea "x"
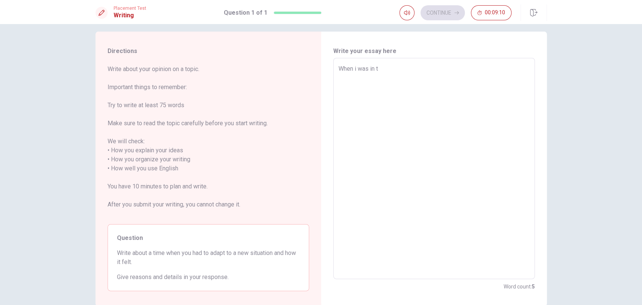
type textarea "When i was in th"
type textarea "x"
type textarea "When i was in the"
type textarea "x"
type textarea "When i was in the"
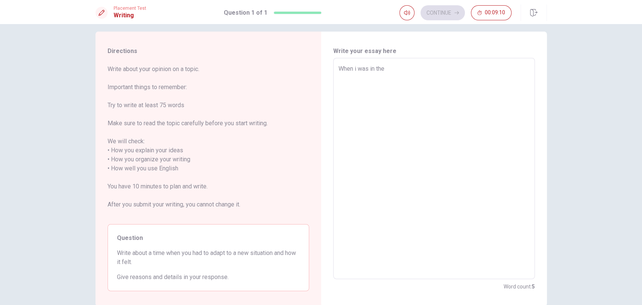
type textarea "x"
type textarea "When i was in the u"
type textarea "x"
type textarea "When i was in the un"
type textarea "x"
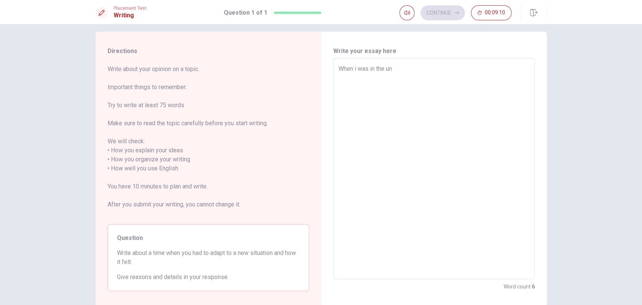
type textarea "When i was in the [GEOGRAPHIC_DATA]"
type textarea "x"
type textarea "When i was in the univ"
type textarea "x"
type textarea "When i was in the unive"
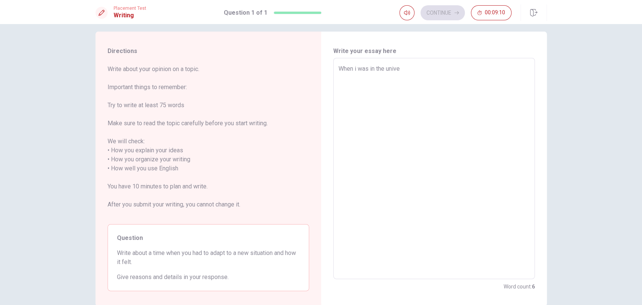
type textarea "x"
type textarea "When i was in the univer"
type textarea "x"
type textarea "When i was in the univers"
type textarea "x"
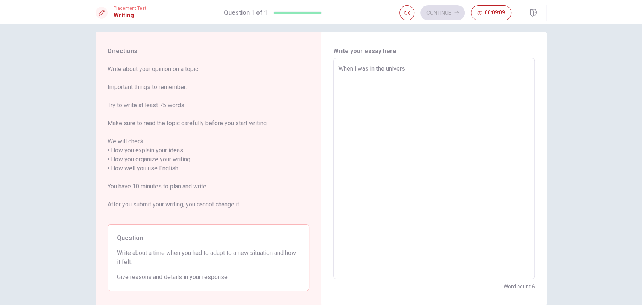
type textarea "When i was in the universi"
type textarea "x"
type textarea "When i was in the universit"
type textarea "x"
type textarea "When i was in the university"
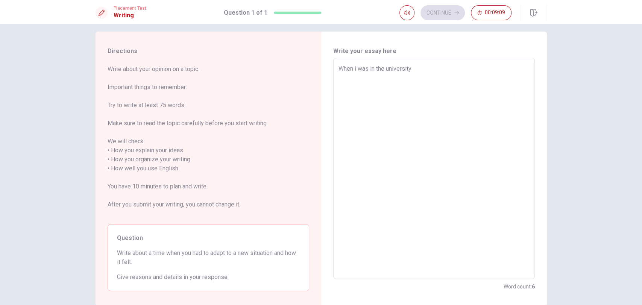
type textarea "x"
type textarea "When i was in the university"
type textarea "x"
type textarea "When i was in the university"
type textarea "x"
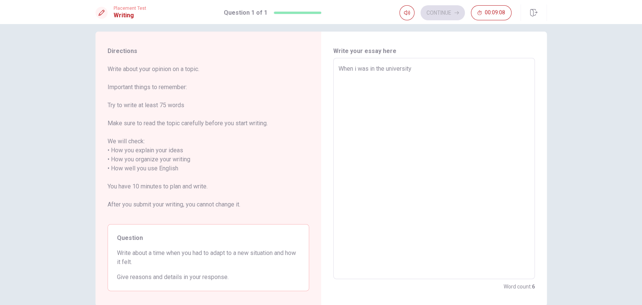
type textarea "When i was in the university,"
type textarea "x"
type textarea "When i was in the university,"
type textarea "x"
type textarea "When i was in the university, i"
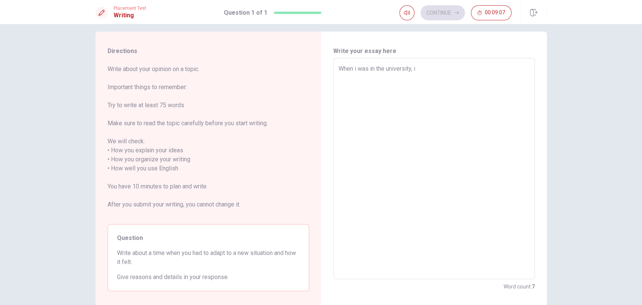
type textarea "x"
type textarea "When i was in the university, i"
type textarea "x"
type textarea "When i was in the university, i s"
type textarea "x"
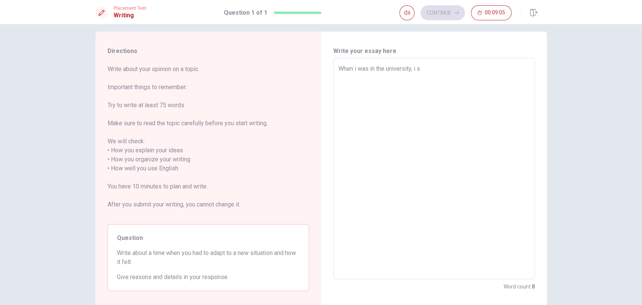
type textarea "When i was in the university, i st"
type textarea "x"
type textarea "When i was in the university, i stu"
type textarea "x"
type textarea "When i was in the university, i stud"
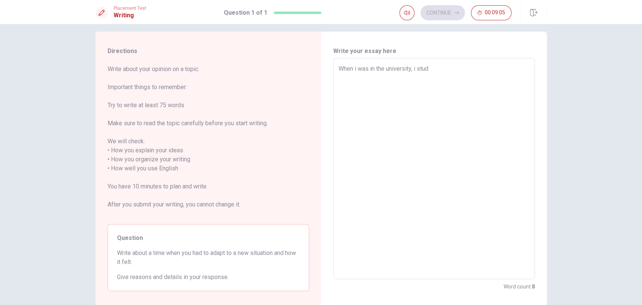
type textarea "x"
type textarea "When i was in the university, i studi"
type textarea "x"
type textarea "When i was in the university, i studie"
type textarea "x"
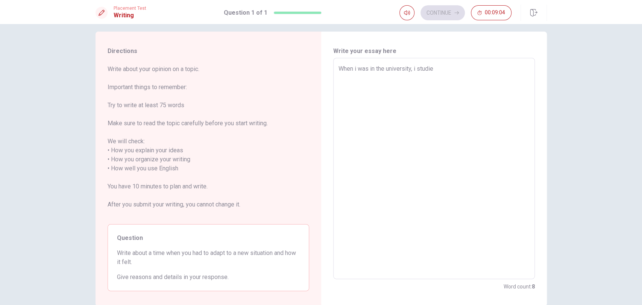
type textarea "When i was in the university, i studied"
type textarea "x"
type textarea "When i was in the university, i studied"
type textarea "x"
type textarea "When i was in the university, i studied E"
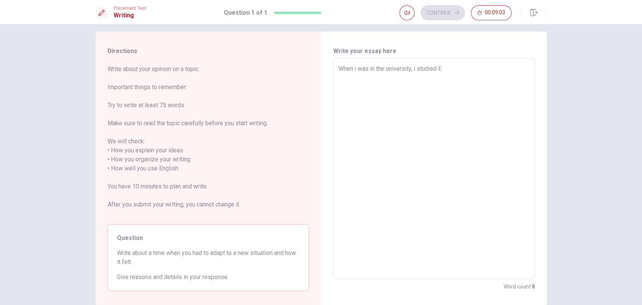
type textarea "x"
type textarea "When i was in the university, i studied"
type textarea "x"
type textarea "When i was in the university, i studied I"
type textarea "x"
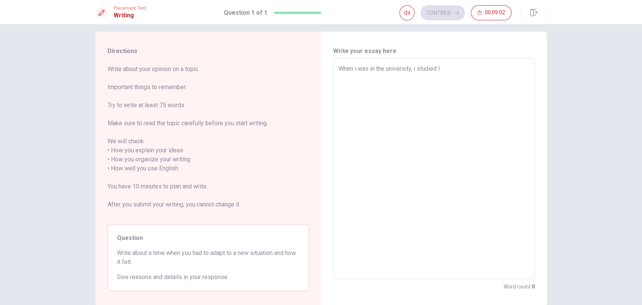
type textarea "When i was in the university, i studied In"
type textarea "x"
type textarea "When i was in the university, i studied I"
type textarea "x"
type textarea "When i was in the university, i studied"
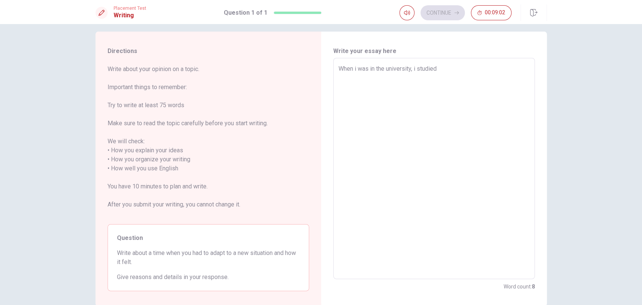
type textarea "x"
type textarea "When i was in the university, i studied E"
type textarea "x"
type textarea "When i was in the university, i studied"
type textarea "x"
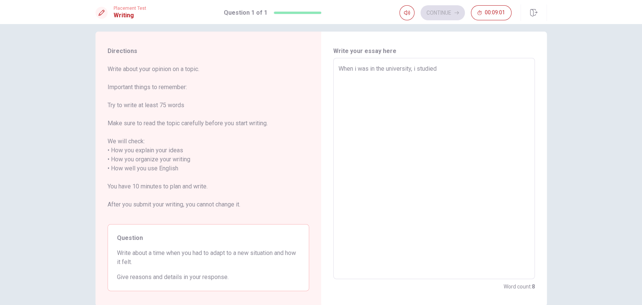
type textarea "When i was in the university, i studied I"
type textarea "x"
type textarea "When i was in the university, i studied In"
type textarea "x"
type textarea "When i was in the university, i studied Ind"
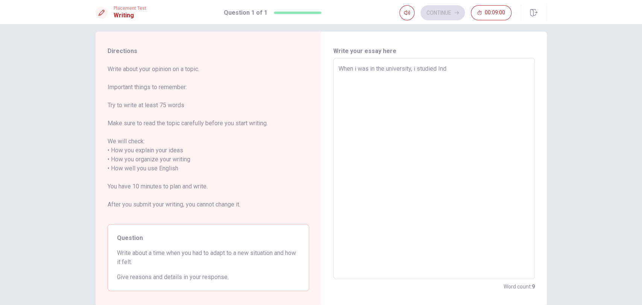
type textarea "x"
type textarea "When i was in the university, i studied Indu"
type textarea "x"
type textarea "When i was in the university, i studied Indus"
type textarea "x"
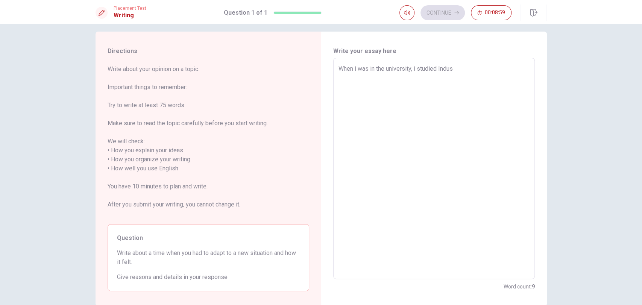
type textarea "When i was in the university, i studied Indust"
type textarea "x"
type textarea "When i was in the university, i studied Industr"
type textarea "x"
type textarea "When i was in the university, i studied Industri"
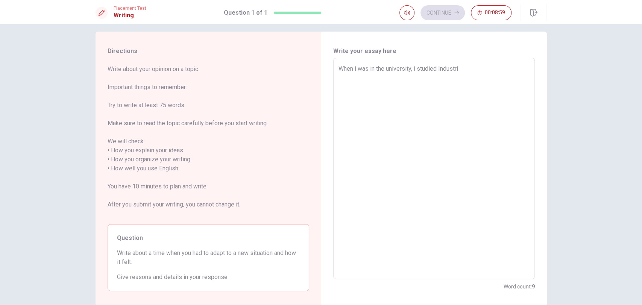
type textarea "x"
type textarea "When i was in the university, i studied Industria"
type textarea "x"
type textarea "When i was in the university, i studied Industrial"
type textarea "x"
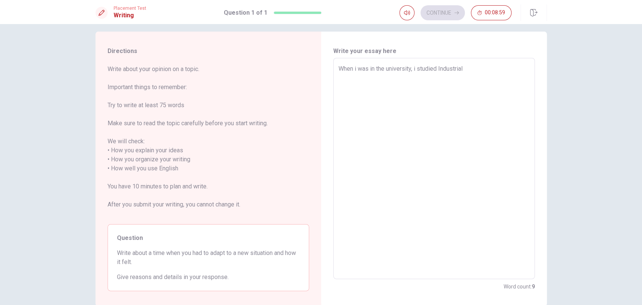
type textarea "When i was in the university, i studied Industrial"
type textarea "x"
type textarea "When i was in the university, i studied Industrial E"
type textarea "x"
type textarea "When i was in the university, i studied Industrial En"
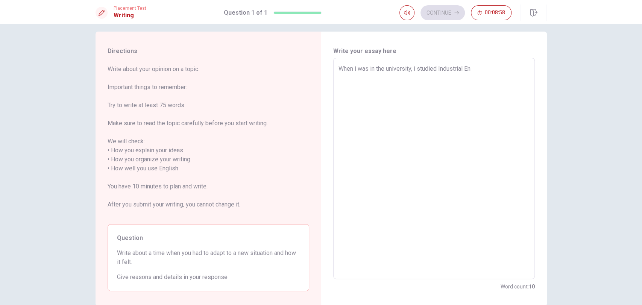
type textarea "x"
type textarea "When i was in the university, i studied Industrial Eng"
type textarea "x"
type textarea "When i was in the university, i studied Industrial Engi"
type textarea "x"
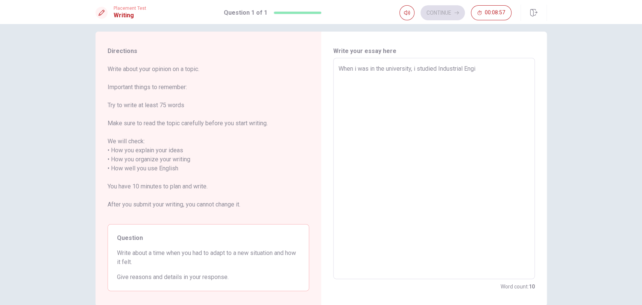
type textarea "When i was in the university, i studied Industrial Engie"
type textarea "x"
type textarea "When i was in the university, i studied Industrial Engien"
type textarea "x"
type textarea "When i was in the university, i studied Industrial Engie"
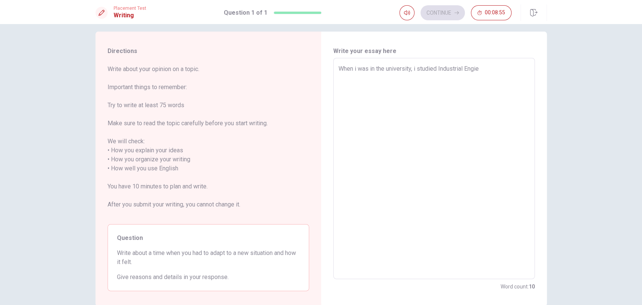
type textarea "x"
type textarea "When i was in the university, i studied Industrial Engiee"
type textarea "x"
type textarea "When i was in the university, i studied Industrial Engieen"
type textarea "x"
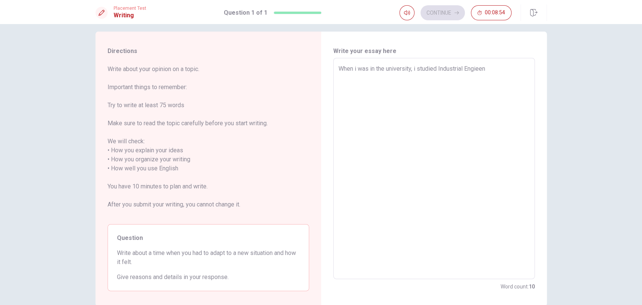
type textarea "When i was in the university, i studied Industrial Engieeni"
type textarea "x"
type textarea "When i was in the university, i studied Industrial Engieenie"
type textarea "x"
type textarea "When i was in the university, i studied Industrial Engieenier"
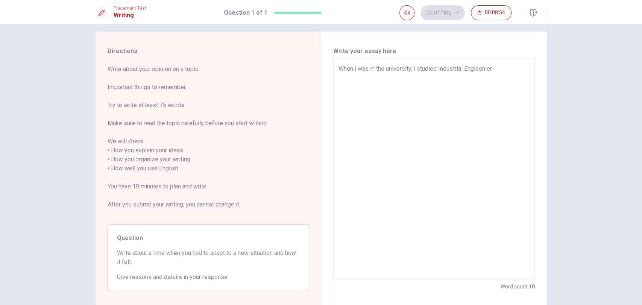
type textarea "x"
type textarea "When i was in the university, i studied Industrial Engieenieri"
type textarea "x"
type textarea "When i was in the university, i studied Industrial Engieenierin"
type textarea "x"
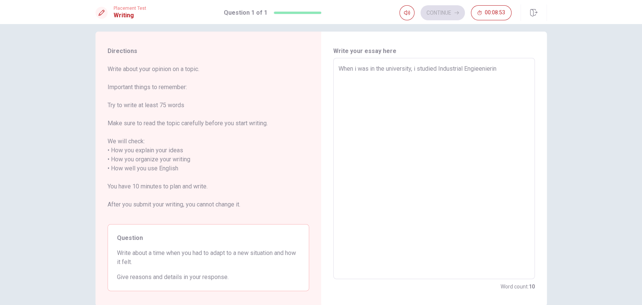
type textarea "When i was in the university, i studied Industrial Engieeniering"
type textarea "x"
type textarea "When i was in the university, i studied Industrial Engieeniering"
type textarea "x"
type textarea "When i was in the university, i studied Industrial Engieeniering"
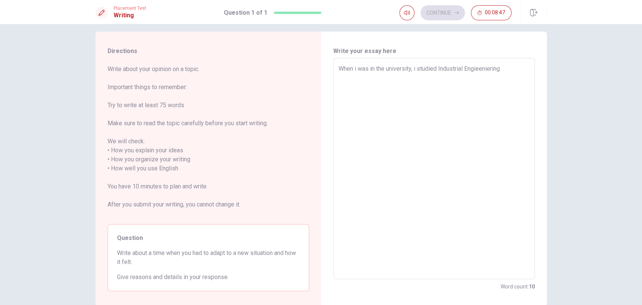
type textarea "x"
type textarea "When i was in the university, i studied Industrial Engieeniering,"
type textarea "x"
type textarea "When i was in the university, i studied Industrial Engieeniering,"
type textarea "x"
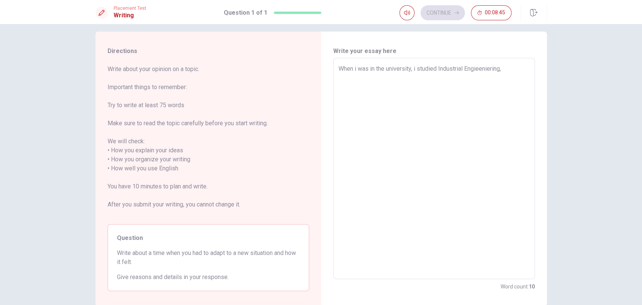
type textarea "When i was in the university, i studied Industrial Engieeniering, [GEOGRAPHIC_D…"
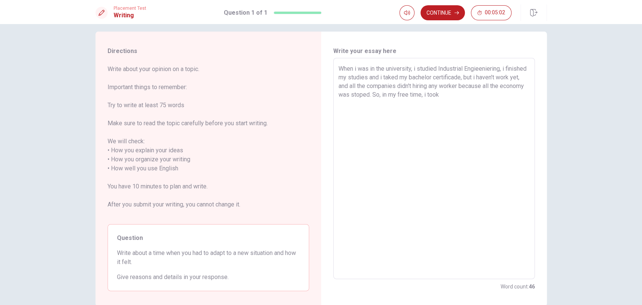
click at [415, 79] on textarea "When i was in the university, i studied Industrial Engieeniering, i finished my…" at bounding box center [434, 168] width 191 height 209
click at [489, 95] on textarea "When i was in the university, i studied Industrial Engieeniering, i finished my…" at bounding box center [434, 168] width 191 height 209
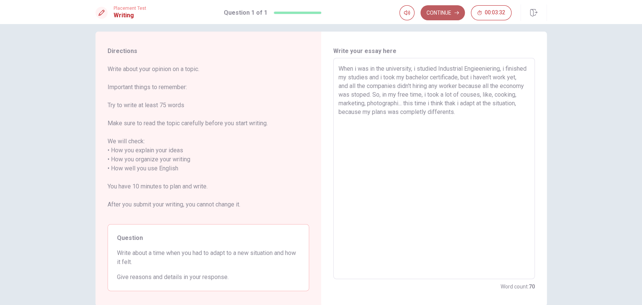
click at [454, 12] on button "Continue" at bounding box center [443, 12] width 44 height 15
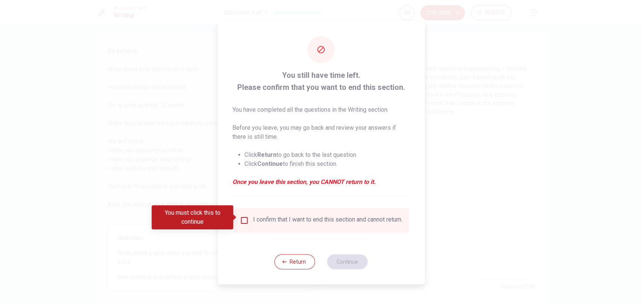
click at [237, 212] on div "You must click this to continue" at bounding box center [195, 217] width 87 height 24
click at [241, 216] on input "You must click this to continue" at bounding box center [244, 220] width 9 height 9
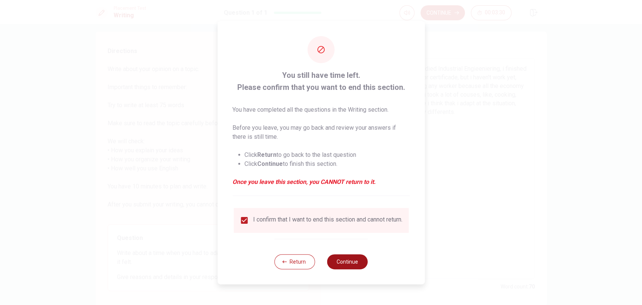
click at [345, 260] on button "Continue" at bounding box center [347, 261] width 41 height 15
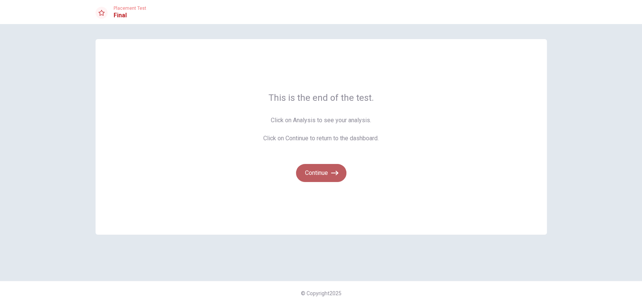
click at [327, 172] on button "Continue" at bounding box center [321, 173] width 50 height 18
